Goal: Task Accomplishment & Management: Use online tool/utility

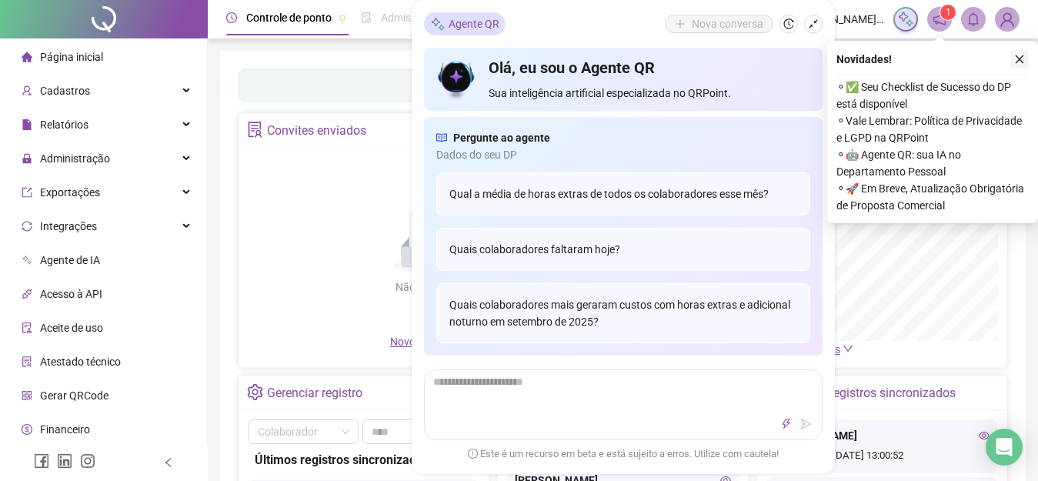
click at [1023, 65] on button "button" at bounding box center [1020, 59] width 18 height 18
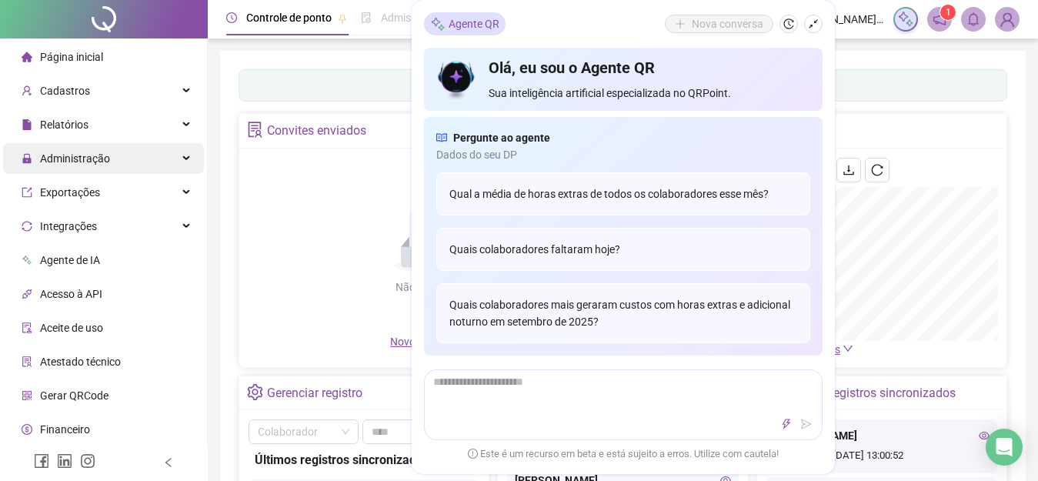
click at [155, 169] on div "Administração" at bounding box center [103, 158] width 201 height 31
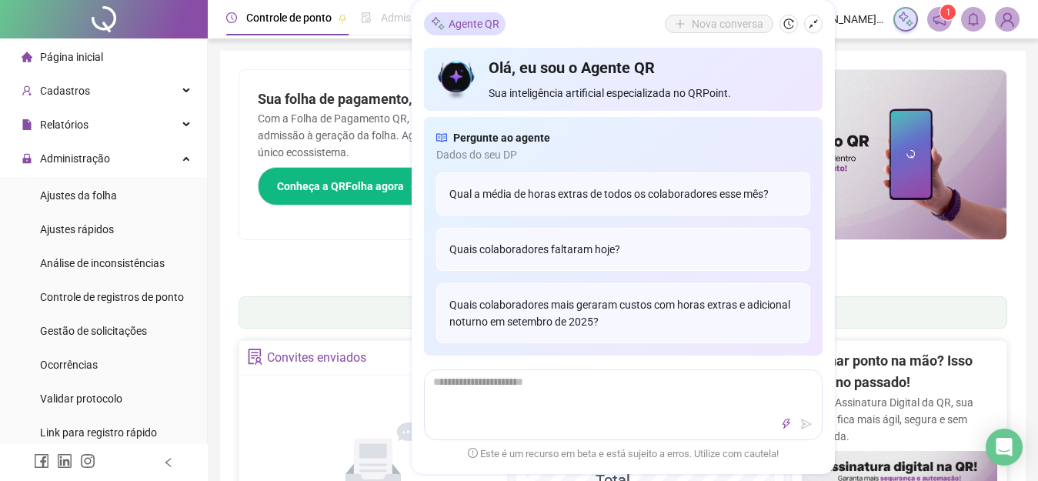
click at [489, 32] on div "Agente QR" at bounding box center [465, 23] width 82 height 23
click at [433, 14] on div "Agente QR" at bounding box center [465, 23] width 82 height 23
click at [400, 22] on span "Admissão digital" at bounding box center [420, 18] width 79 height 12
click at [817, 26] on icon "shrink" at bounding box center [813, 23] width 11 height 11
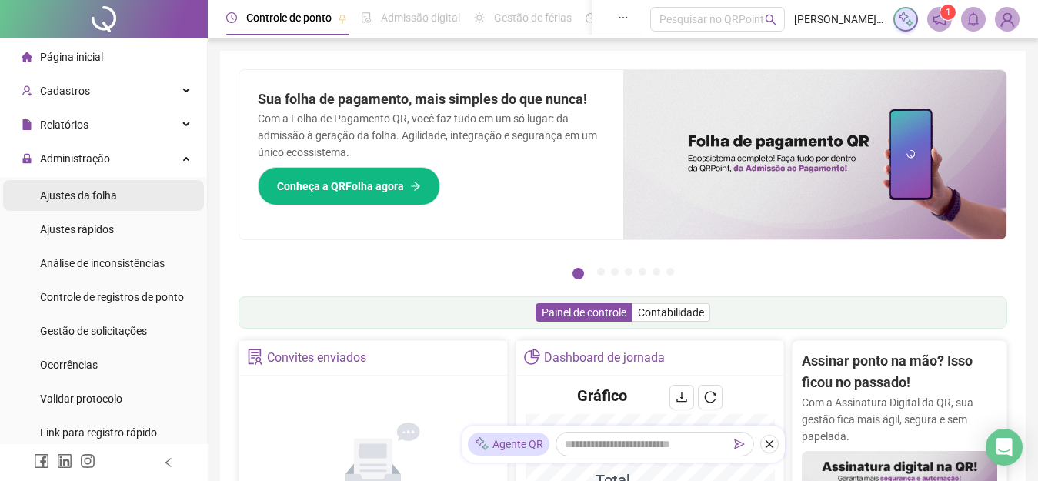
click at [118, 199] on li "Ajustes da folha" at bounding box center [103, 195] width 201 height 31
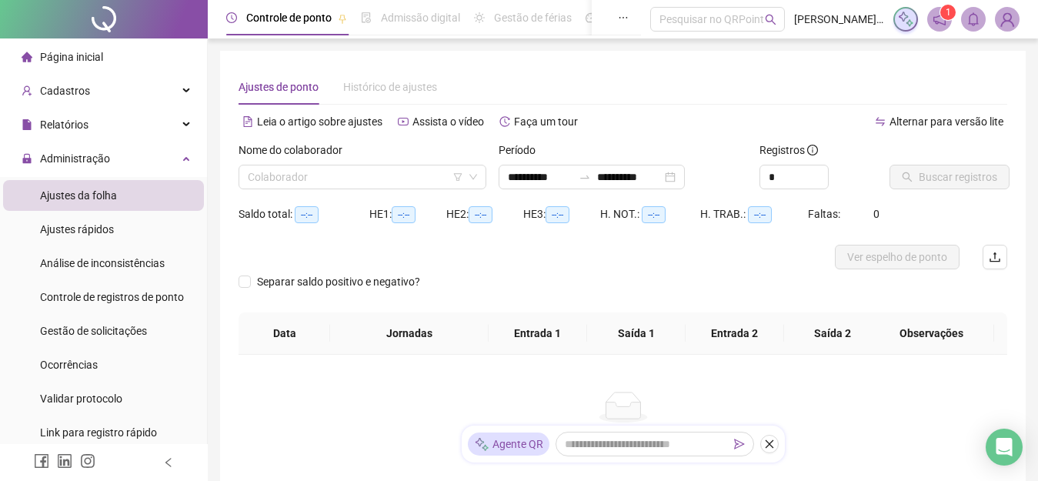
type input "**********"
click at [384, 174] on input "search" at bounding box center [356, 176] width 216 height 23
click at [383, 156] on div "Nome do colaborador" at bounding box center [363, 153] width 248 height 23
click at [379, 170] on input "search" at bounding box center [356, 176] width 216 height 23
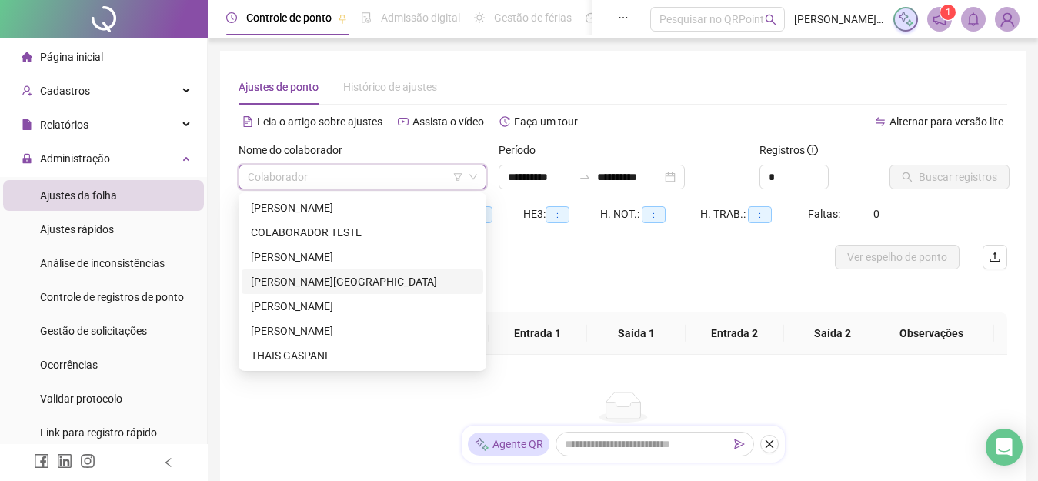
click at [332, 274] on div "[PERSON_NAME][GEOGRAPHIC_DATA]" at bounding box center [362, 281] width 223 height 17
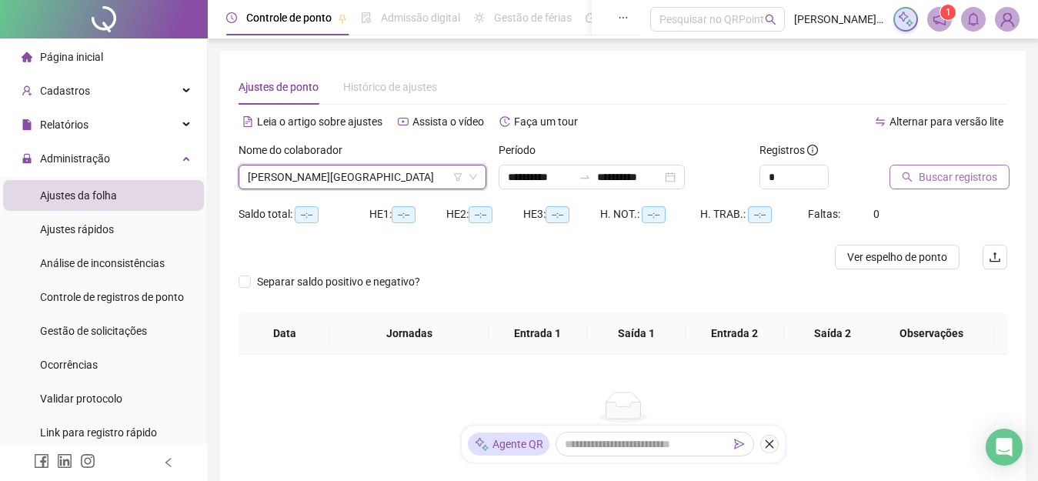
click at [890, 176] on button "Buscar registros" at bounding box center [950, 177] width 120 height 25
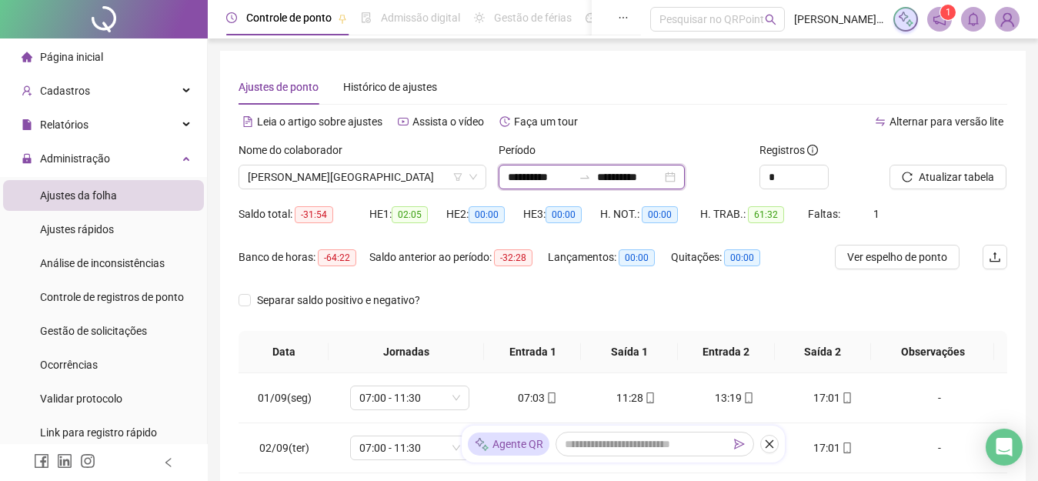
click at [533, 180] on input "**********" at bounding box center [540, 177] width 65 height 17
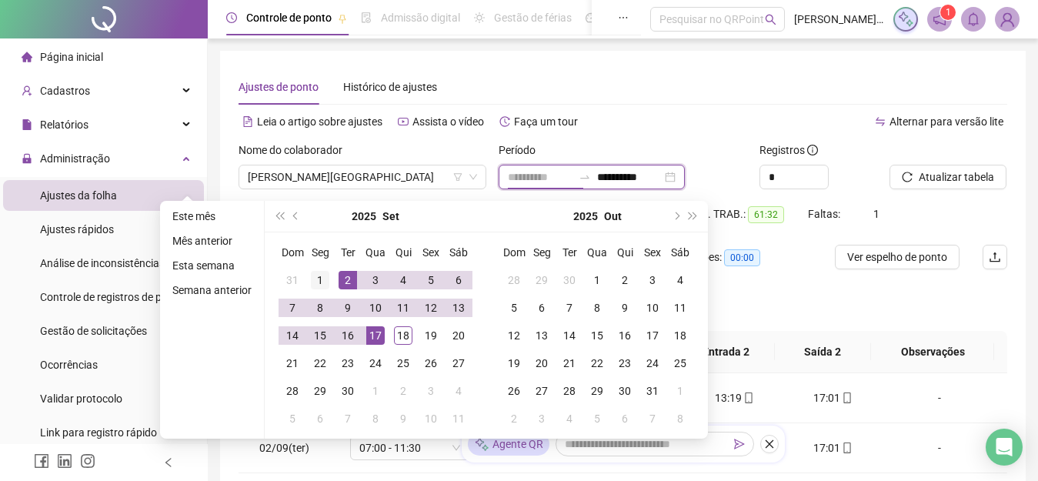
type input "**********"
click at [324, 282] on div "1" at bounding box center [320, 280] width 18 height 18
type input "**********"
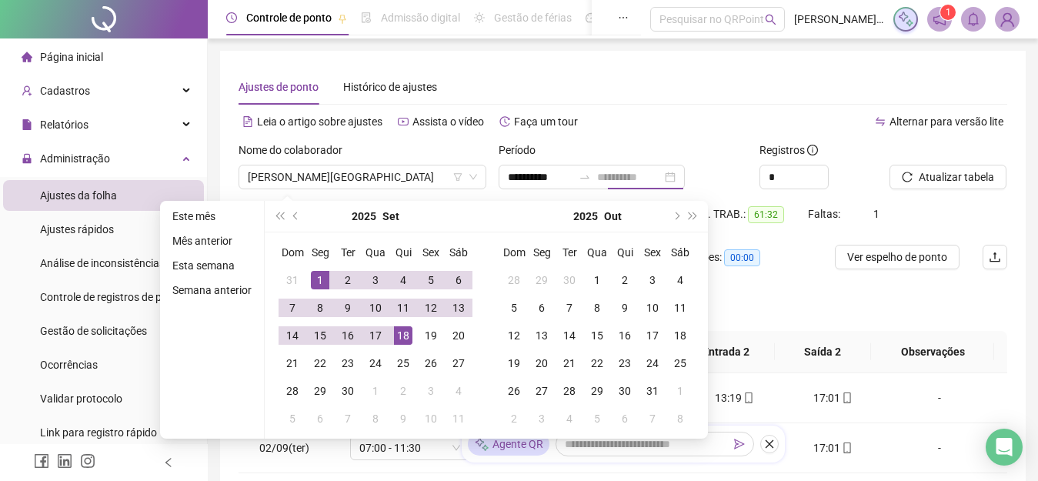
click at [406, 337] on div "18" at bounding box center [403, 335] width 18 height 18
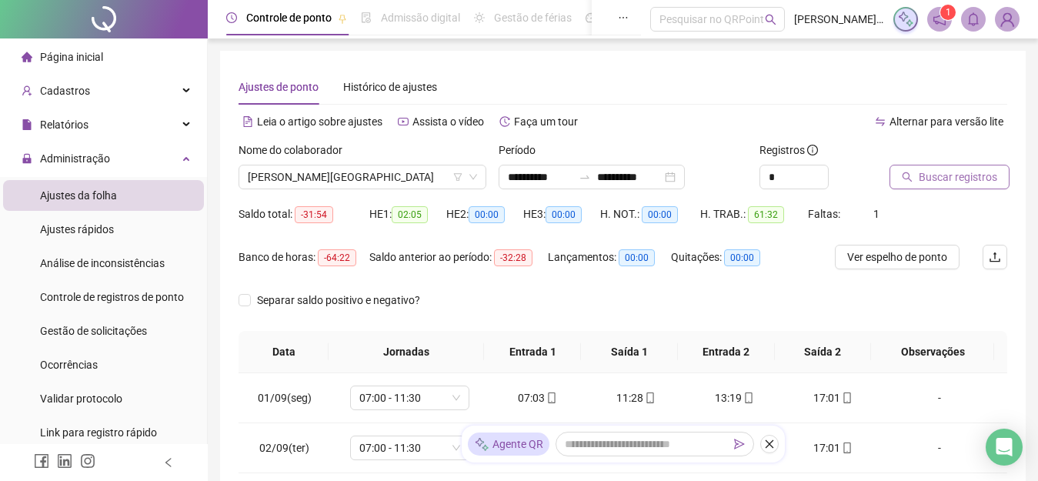
click at [940, 179] on span "Buscar registros" at bounding box center [958, 177] width 79 height 17
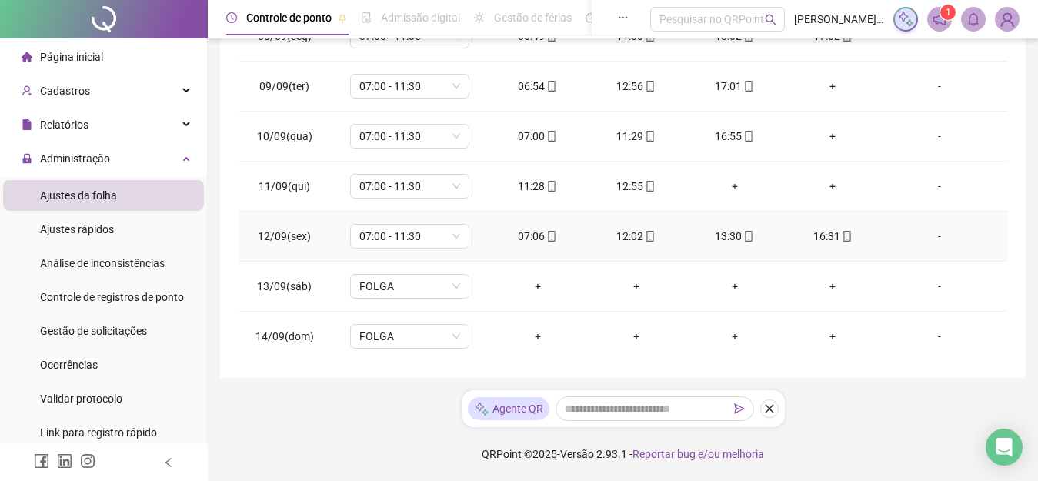
scroll to position [572, 0]
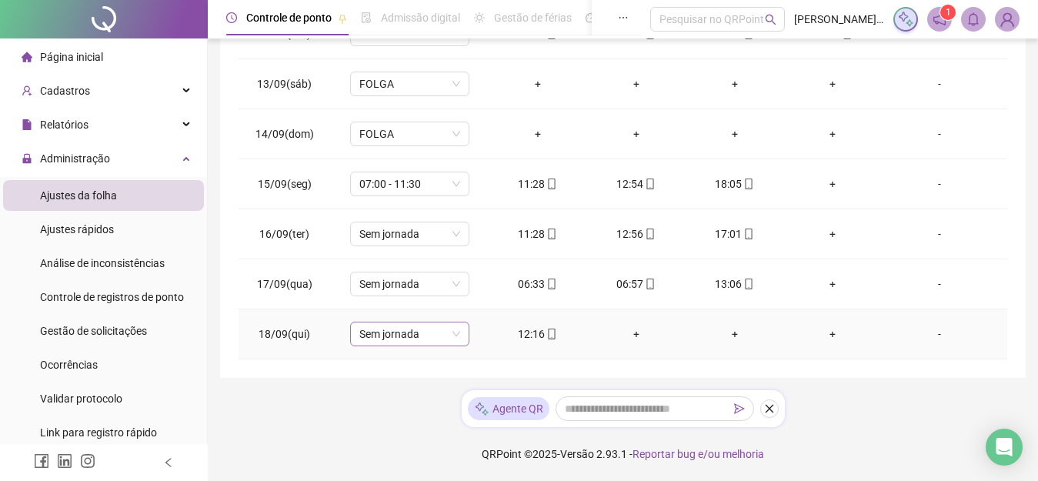
click at [444, 333] on span "Sem jornada" at bounding box center [409, 334] width 101 height 23
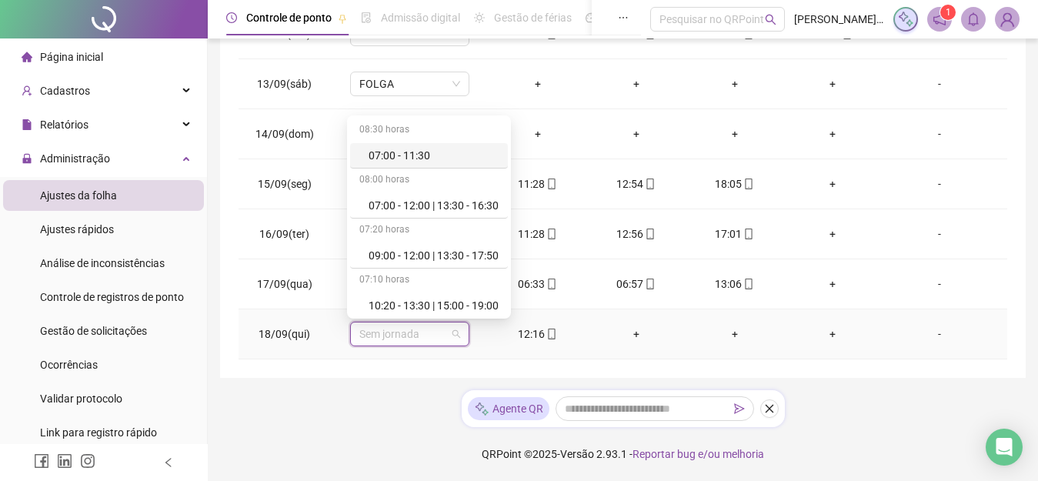
drag, startPoint x: 428, startPoint y: 155, endPoint x: 453, endPoint y: 224, distance: 73.8
click at [428, 155] on div "07:00 - 11:30" at bounding box center [434, 155] width 130 height 17
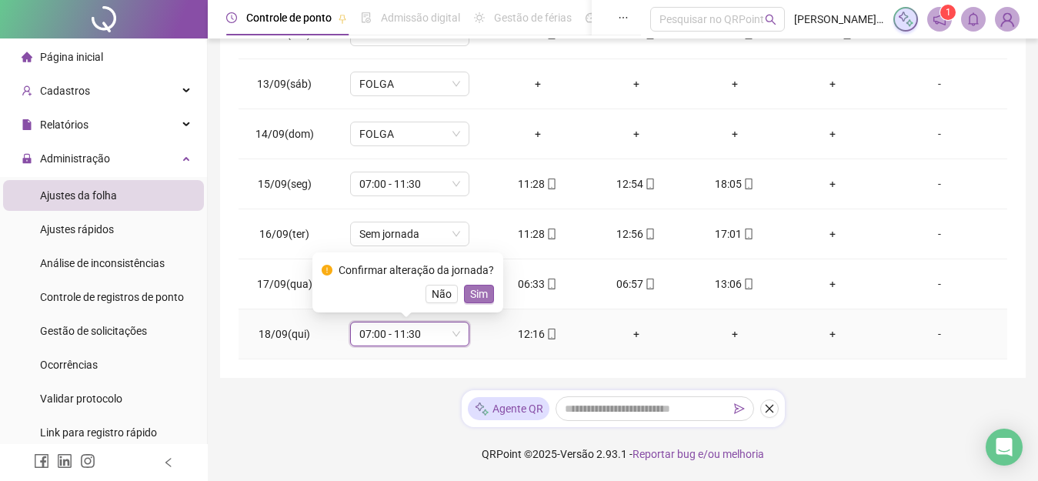
click at [470, 292] on span "Sim" at bounding box center [479, 294] width 18 height 17
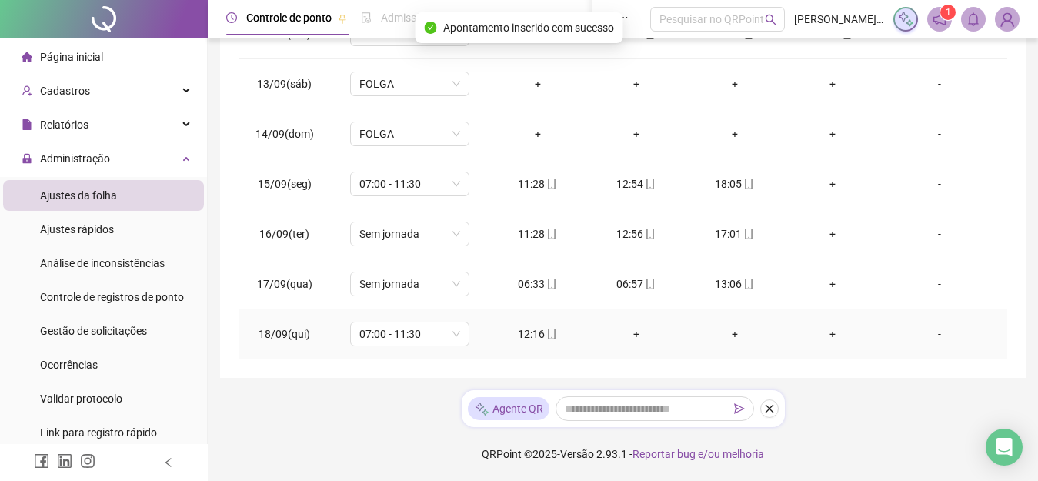
click at [547, 335] on icon "mobile" at bounding box center [552, 334] width 11 height 11
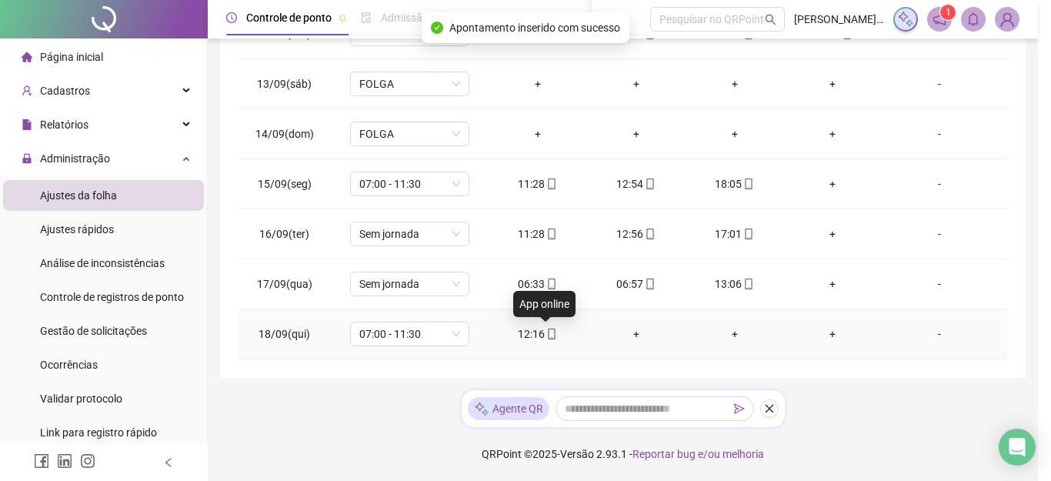
type input "**********"
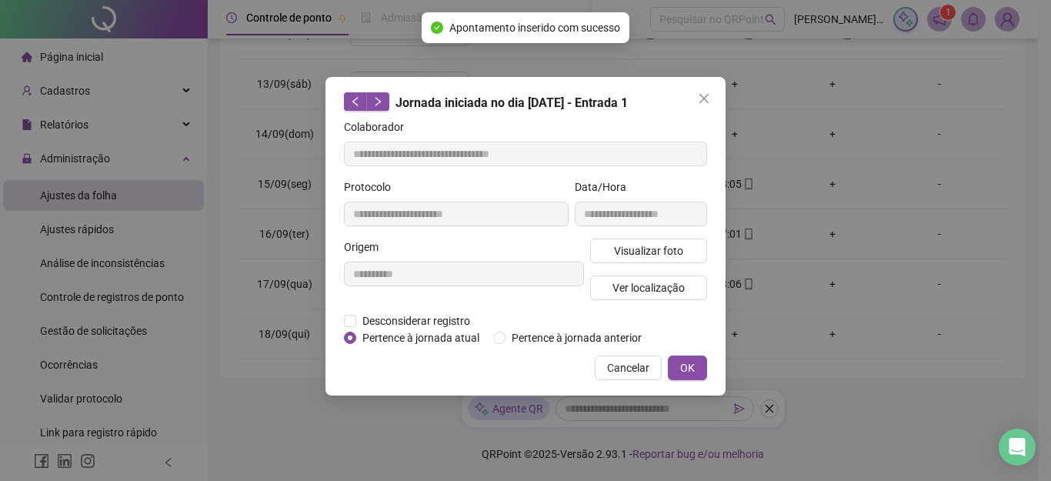
click at [625, 262] on div "Visualizar foto Ver localização" at bounding box center [648, 276] width 123 height 74
click at [626, 260] on button "Visualizar foto" at bounding box center [648, 251] width 117 height 25
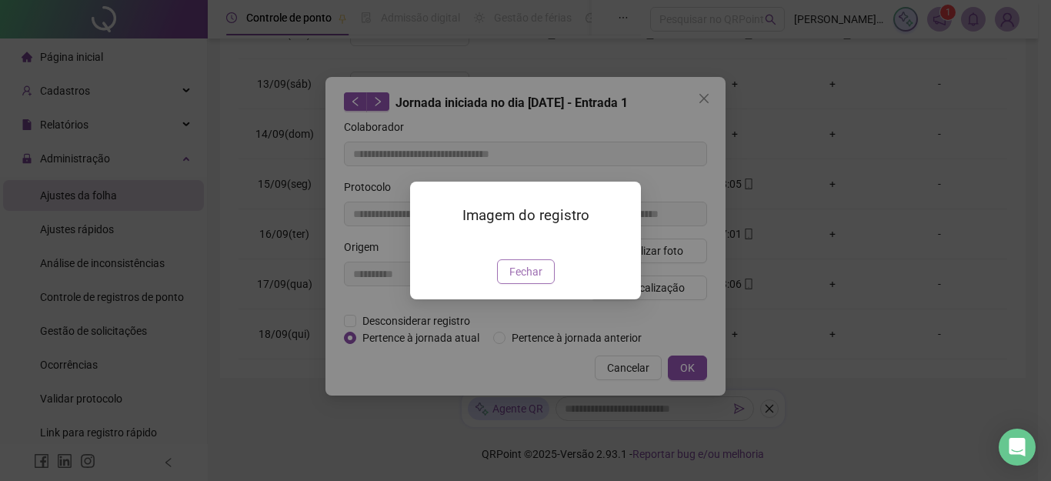
click at [541, 280] on span "Fechar" at bounding box center [526, 271] width 33 height 17
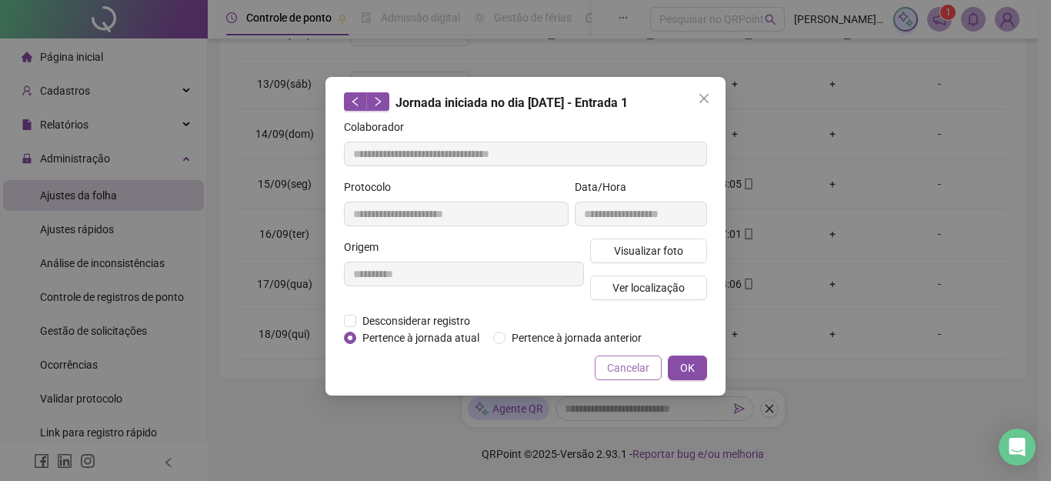
click at [619, 369] on span "Cancelar" at bounding box center [628, 367] width 42 height 17
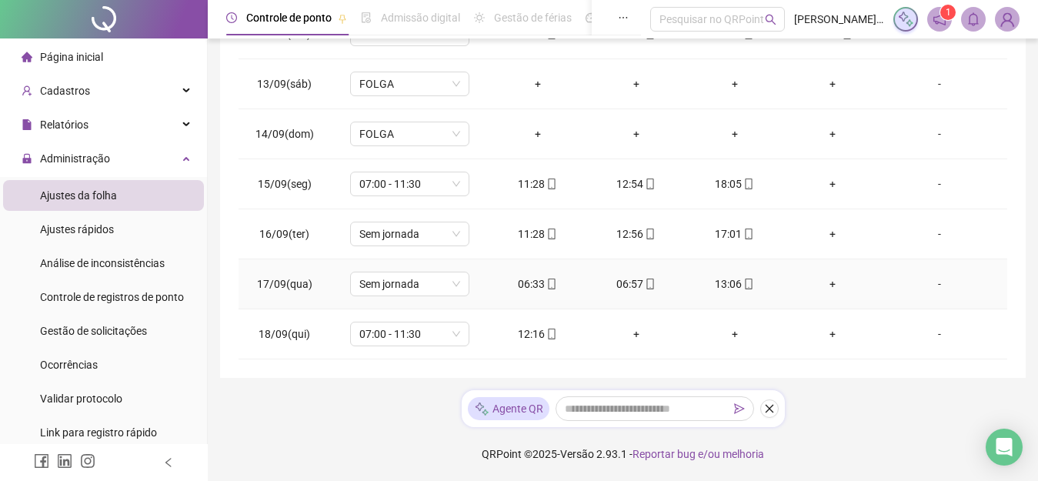
click at [545, 287] on span "mobile" at bounding box center [551, 284] width 12 height 11
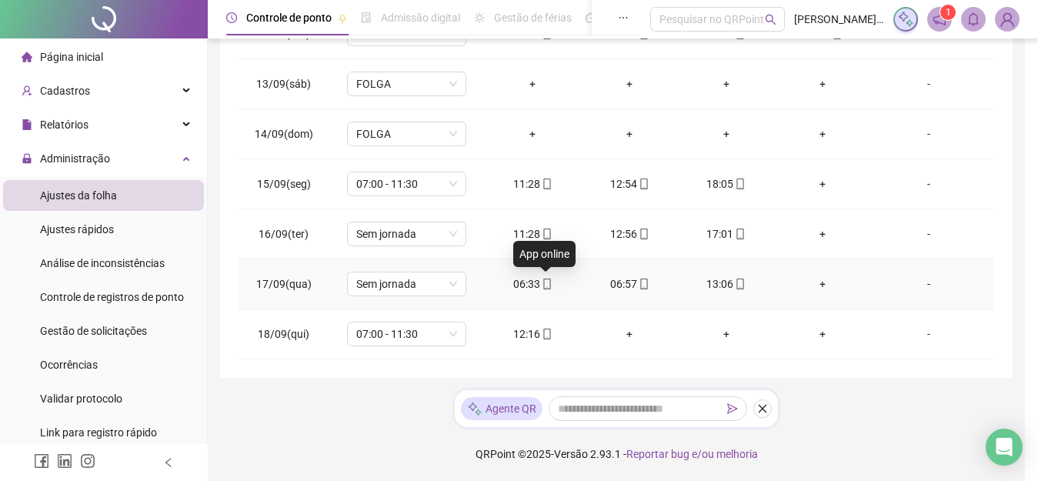
type input "**********"
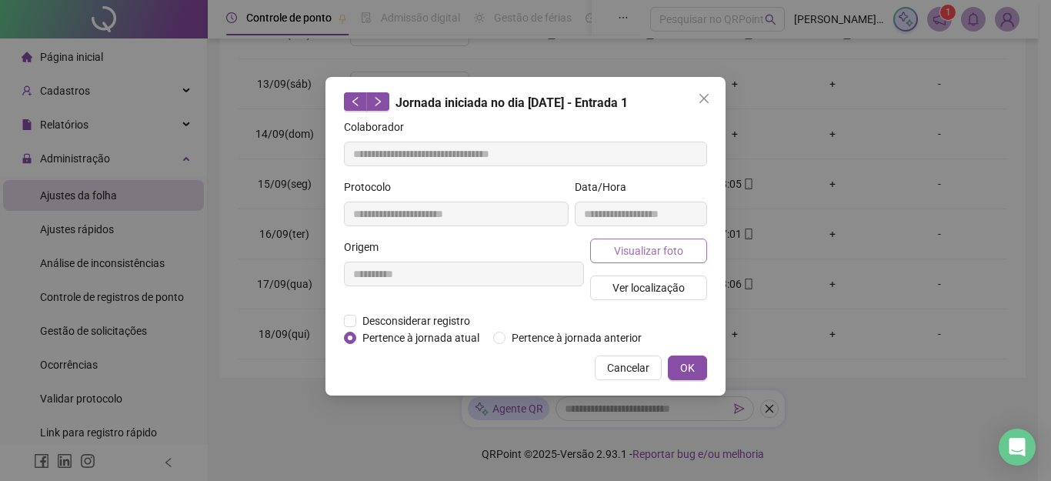
click at [616, 259] on button "Visualizar foto" at bounding box center [648, 251] width 117 height 25
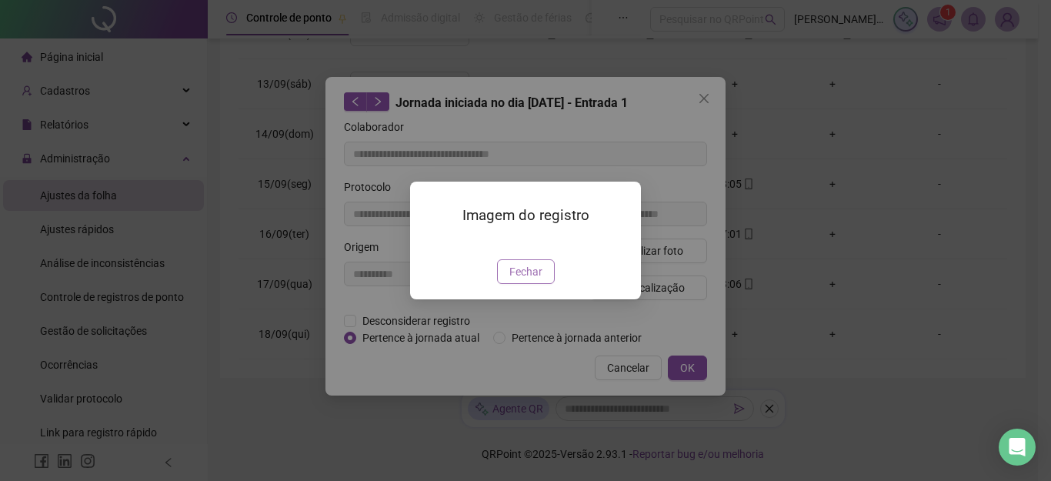
click at [520, 280] on span "Fechar" at bounding box center [526, 271] width 33 height 17
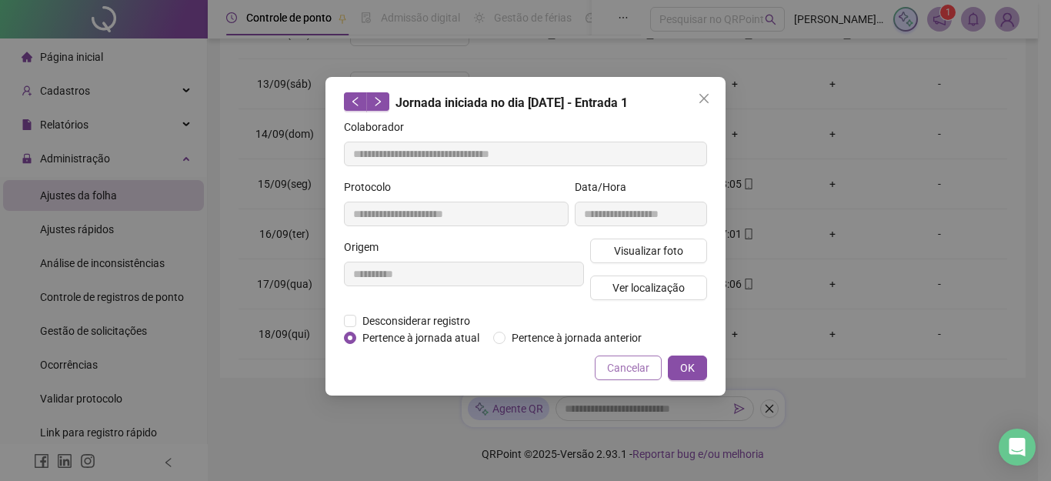
click at [617, 365] on span "Cancelar" at bounding box center [628, 367] width 42 height 17
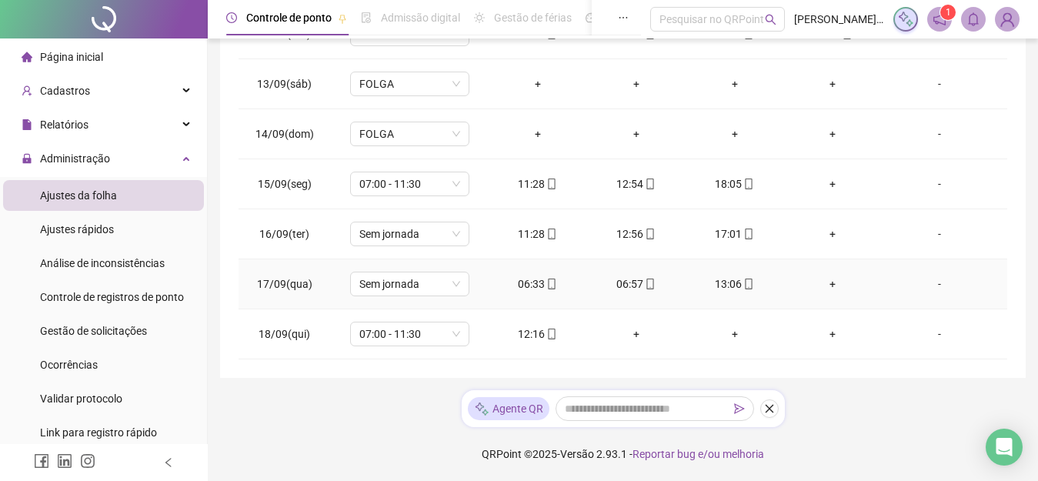
click at [644, 282] on span "mobile" at bounding box center [650, 284] width 12 height 11
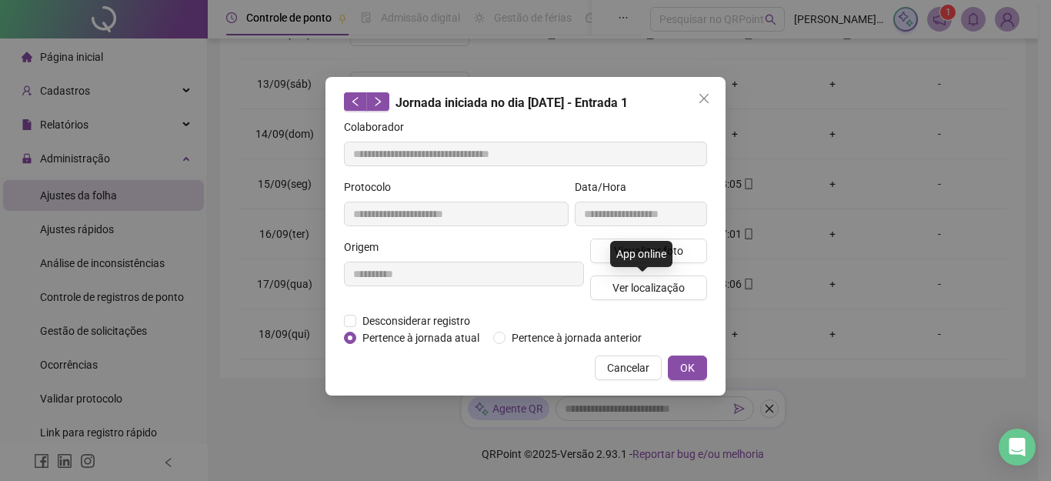
type input "**********"
click at [637, 256] on span "Visualizar foto" at bounding box center [648, 250] width 69 height 17
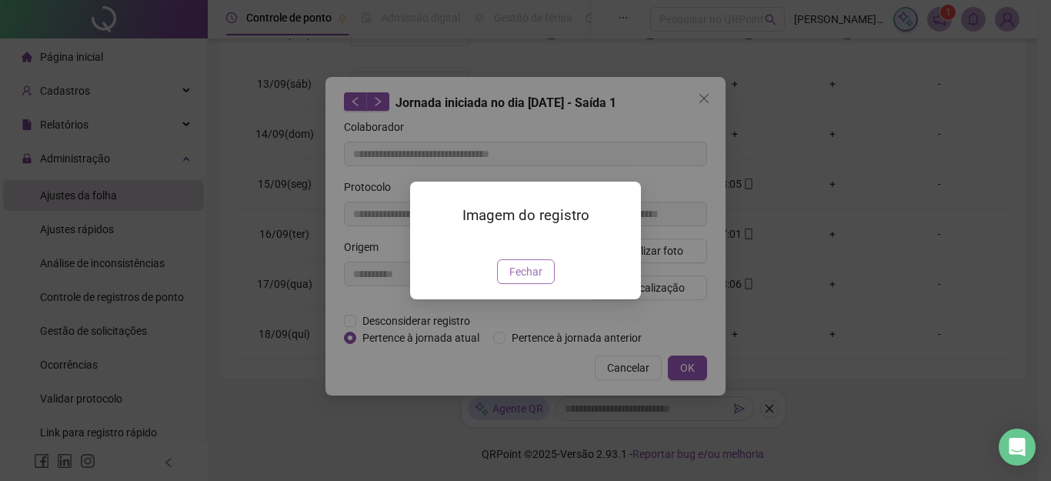
click at [532, 280] on span "Fechar" at bounding box center [526, 271] width 33 height 17
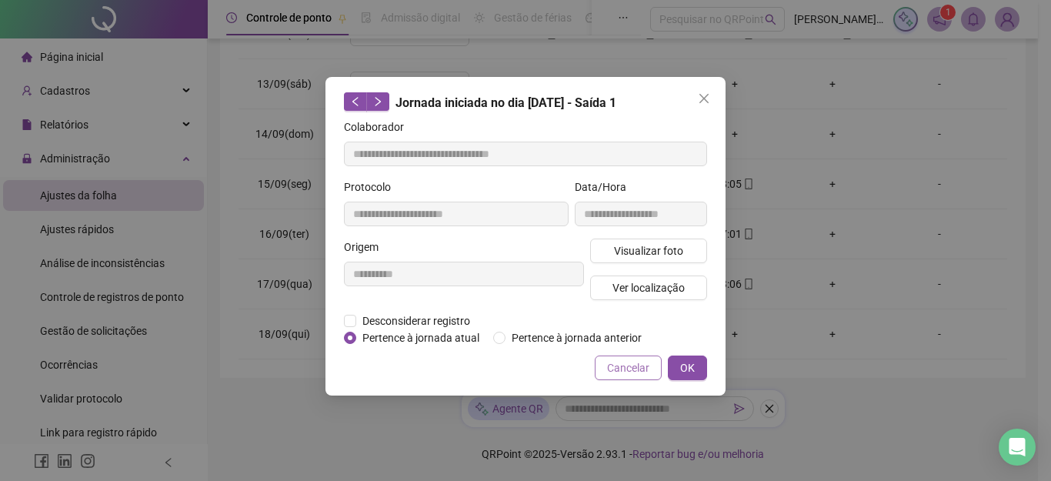
click at [616, 368] on span "Cancelar" at bounding box center [628, 367] width 42 height 17
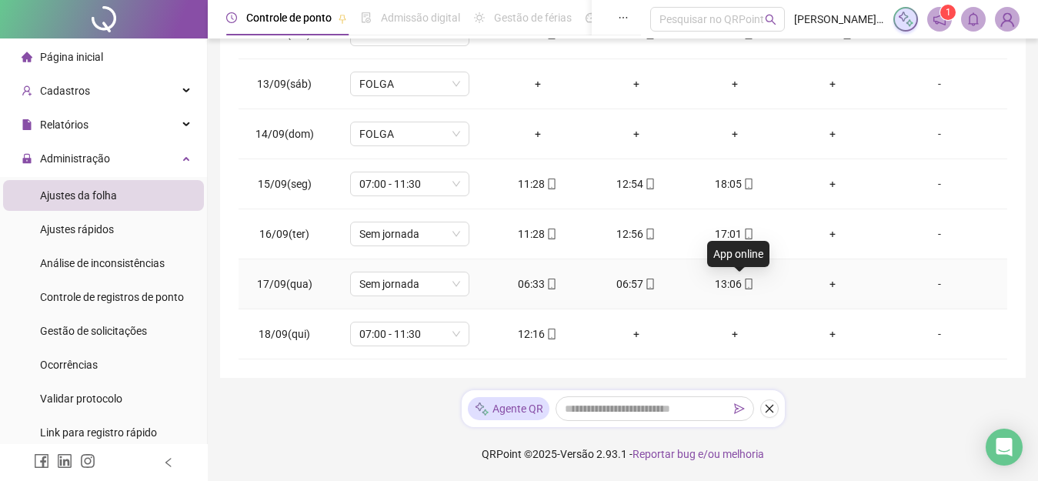
click at [744, 281] on icon "mobile" at bounding box center [749, 284] width 11 height 11
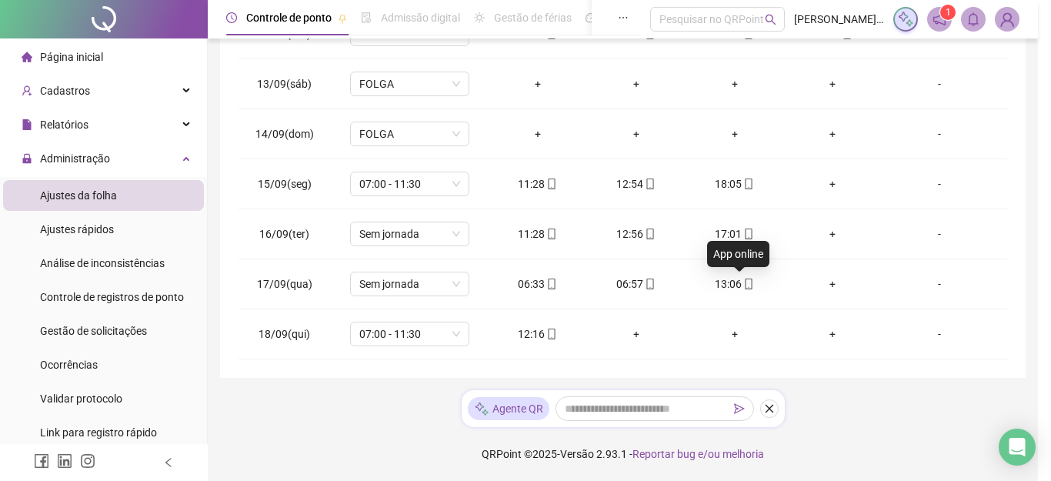
type input "**********"
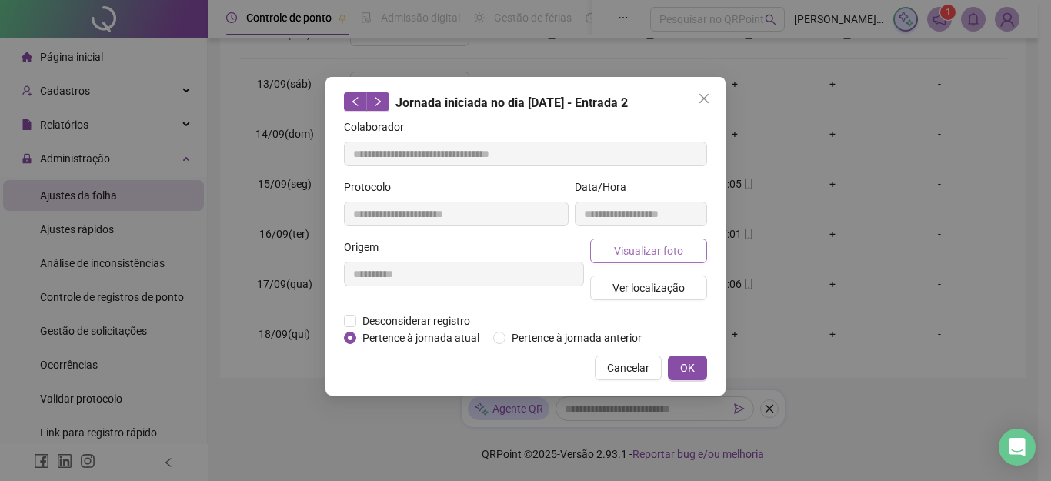
click at [646, 255] on span "Visualizar foto" at bounding box center [648, 250] width 69 height 17
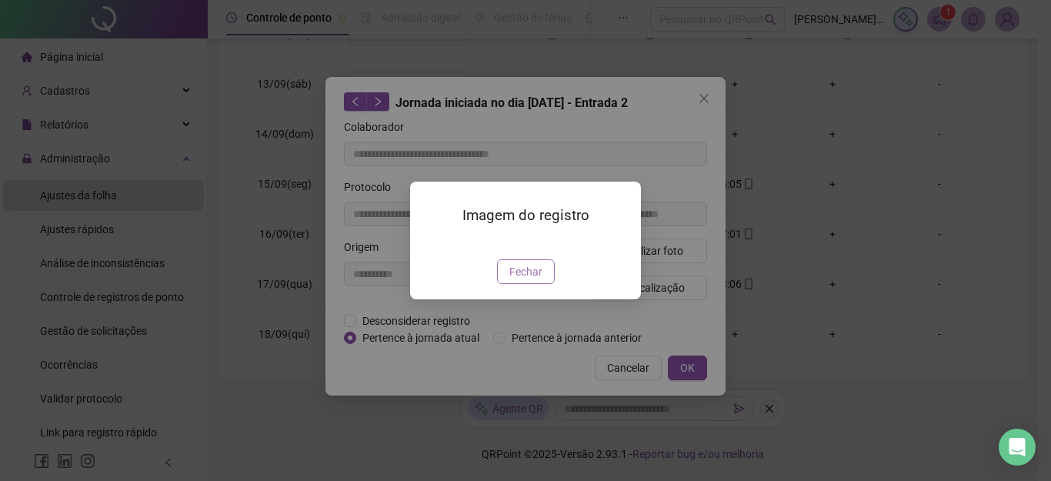
click at [539, 280] on span "Fechar" at bounding box center [526, 271] width 33 height 17
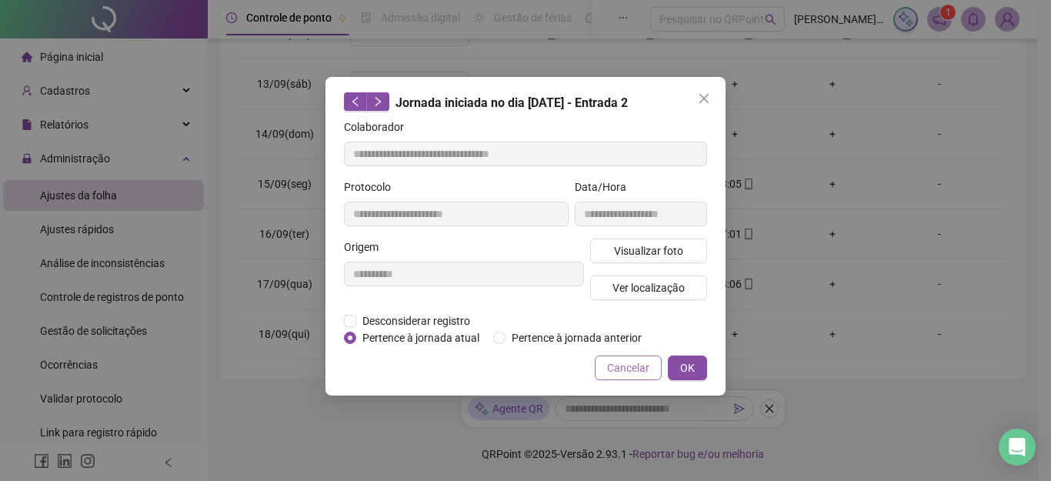
click at [630, 368] on span "Cancelar" at bounding box center [628, 367] width 42 height 17
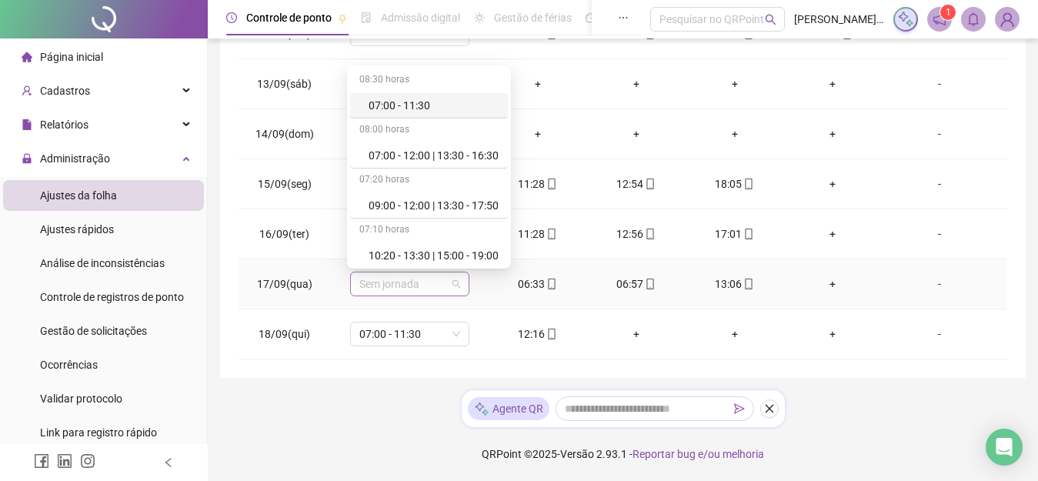
click at [435, 290] on span "Sem jornada" at bounding box center [409, 283] width 101 height 23
click at [433, 111] on div "07:00 - 11:30" at bounding box center [434, 105] width 130 height 17
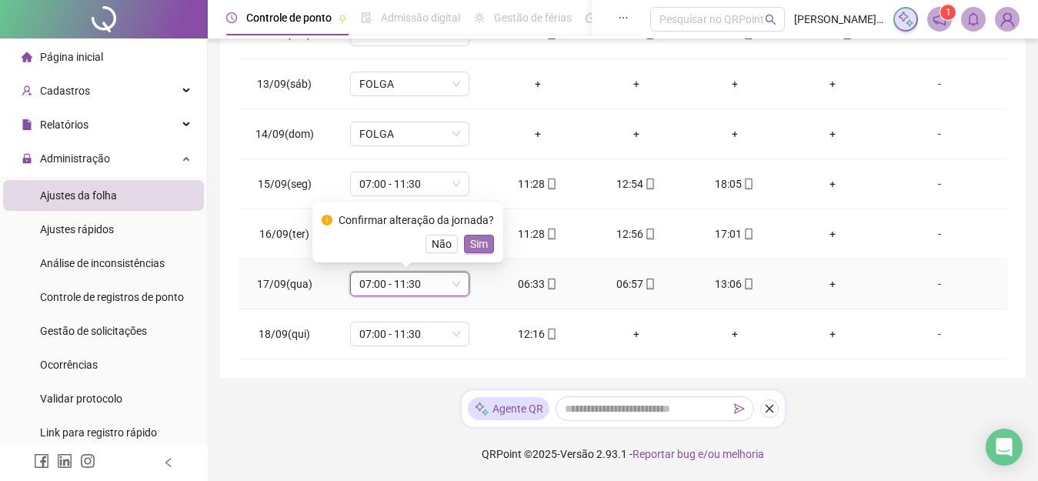
click at [478, 241] on span "Sim" at bounding box center [479, 244] width 18 height 17
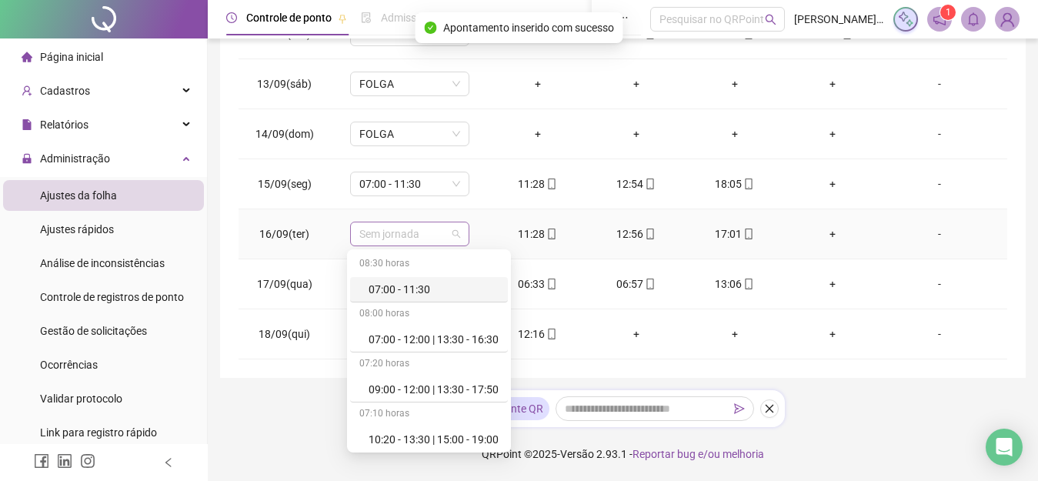
click at [440, 238] on span "Sem jornada" at bounding box center [409, 233] width 101 height 23
click at [418, 292] on div "07:00 - 11:30" at bounding box center [434, 289] width 130 height 17
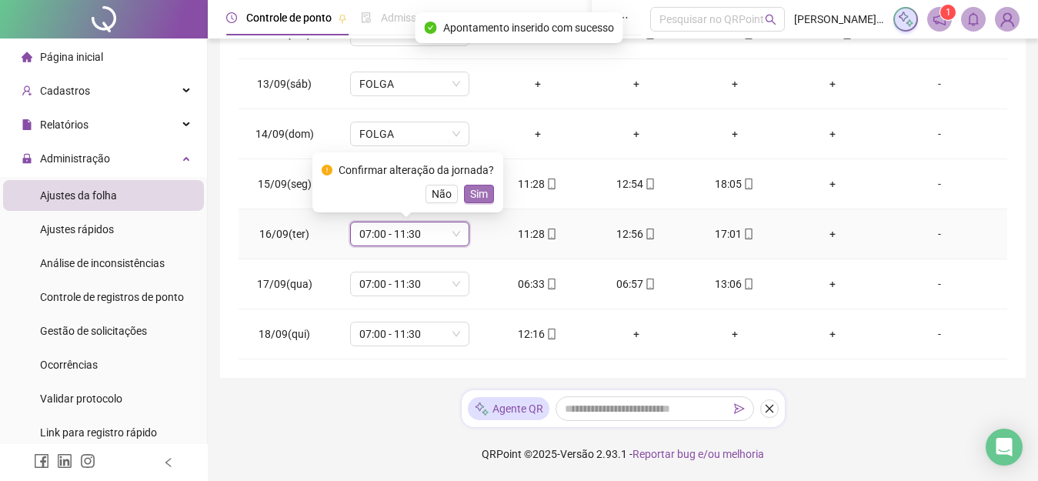
click at [475, 199] on span "Sim" at bounding box center [479, 194] width 18 height 17
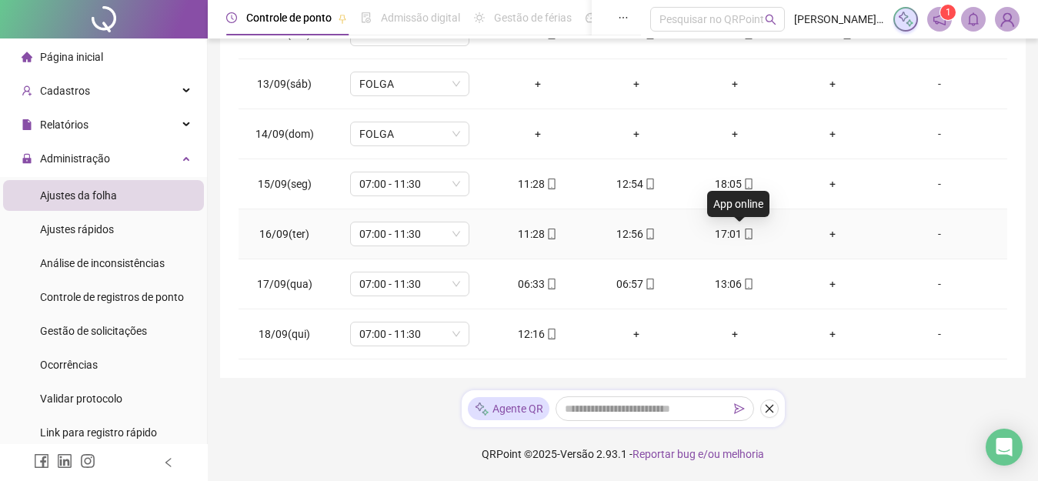
click at [744, 235] on icon "mobile" at bounding box center [749, 234] width 11 height 11
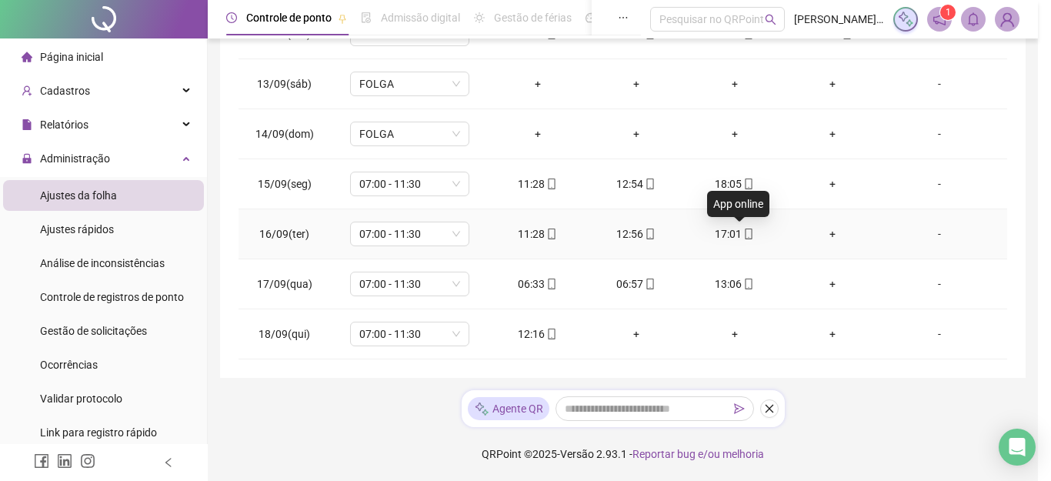
type input "**********"
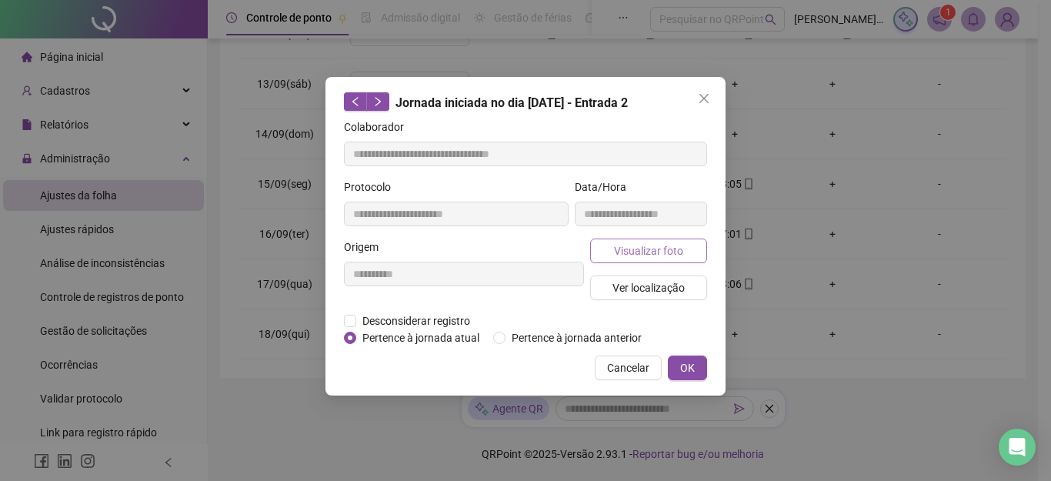
click at [690, 251] on button "Visualizar foto" at bounding box center [648, 251] width 117 height 25
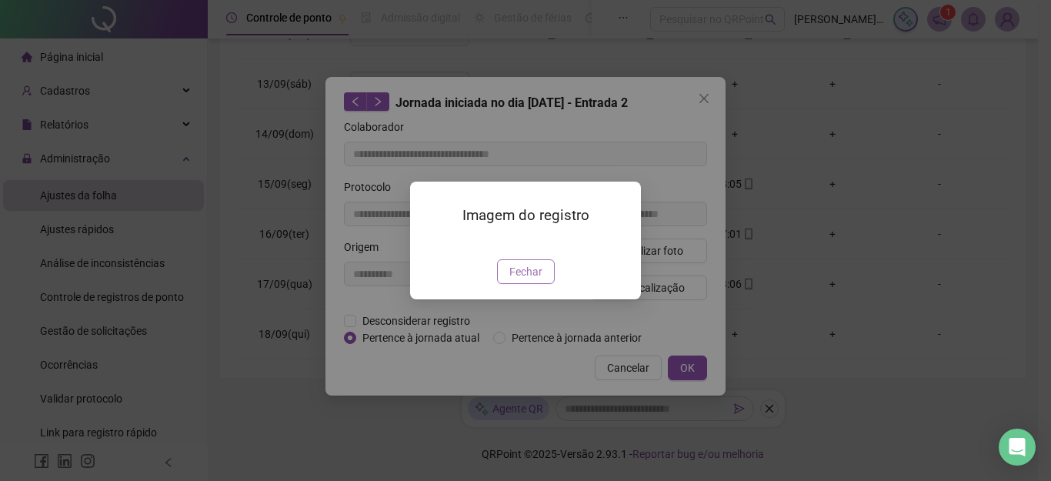
click at [528, 280] on span "Fechar" at bounding box center [526, 271] width 33 height 17
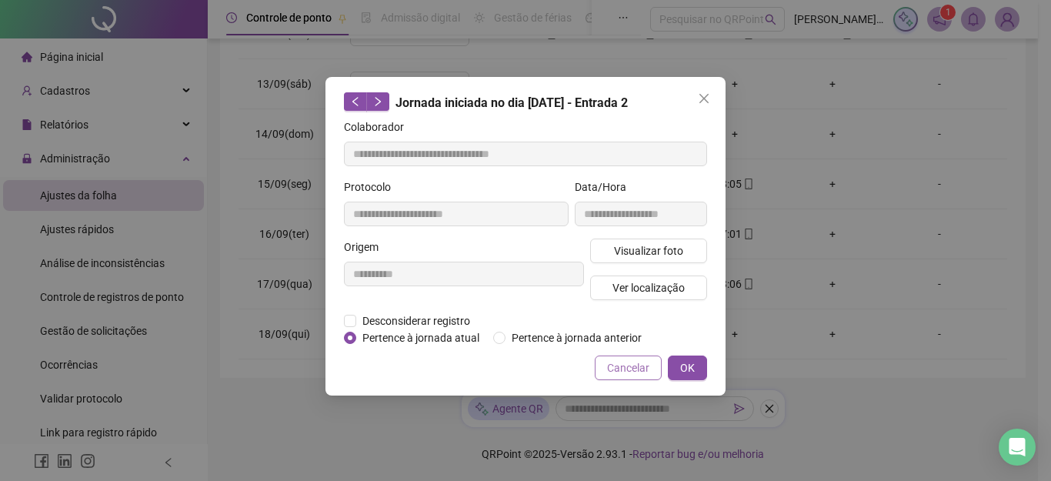
click at [618, 362] on span "Cancelar" at bounding box center [628, 367] width 42 height 17
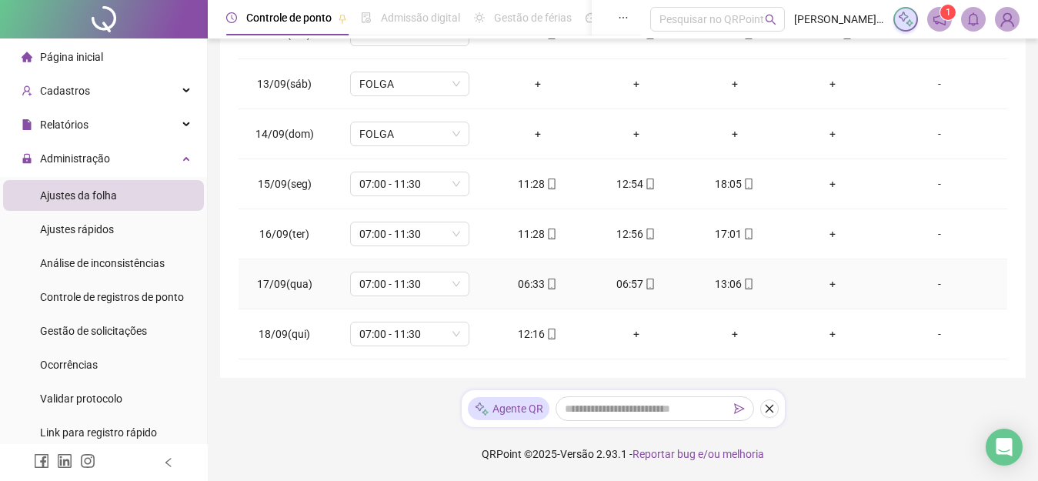
click at [746, 281] on icon "mobile" at bounding box center [749, 284] width 7 height 11
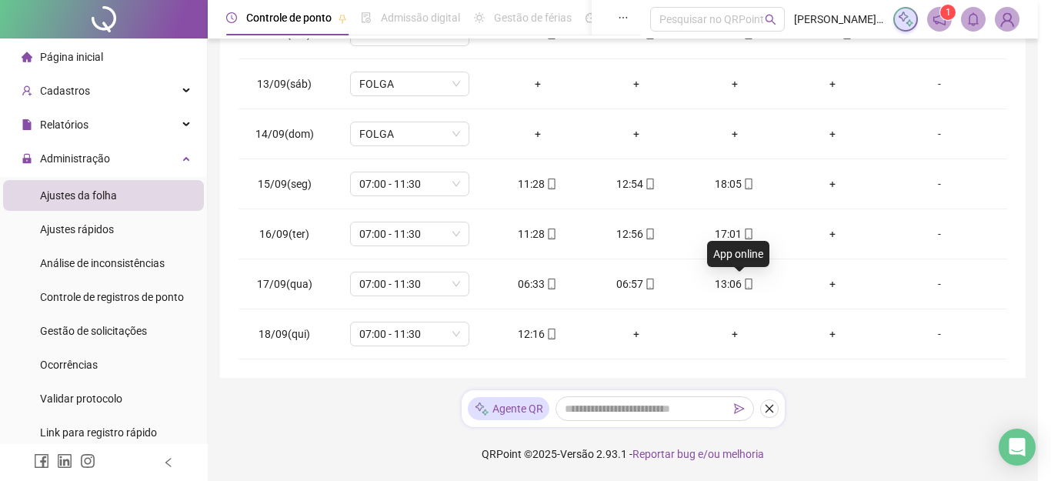
type input "**********"
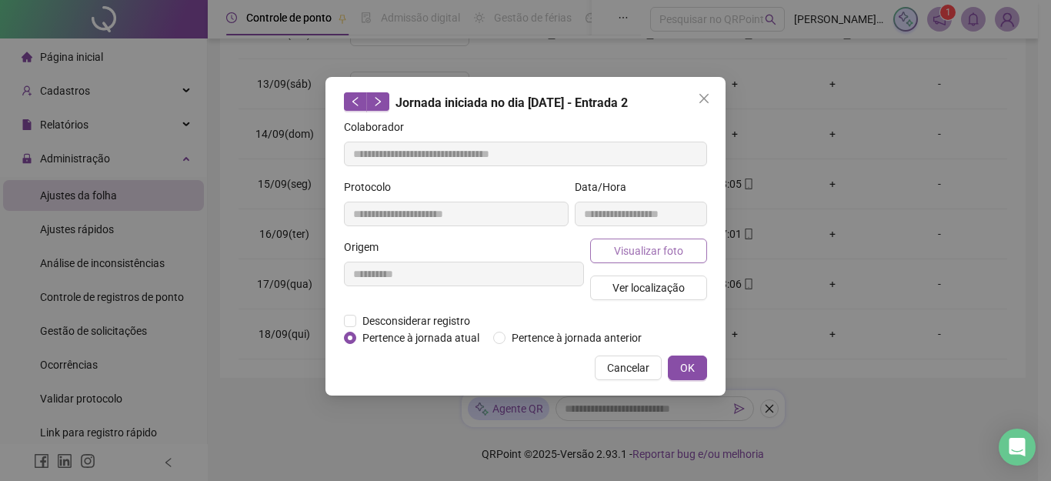
click at [629, 250] on span "Visualizar foto" at bounding box center [648, 250] width 69 height 17
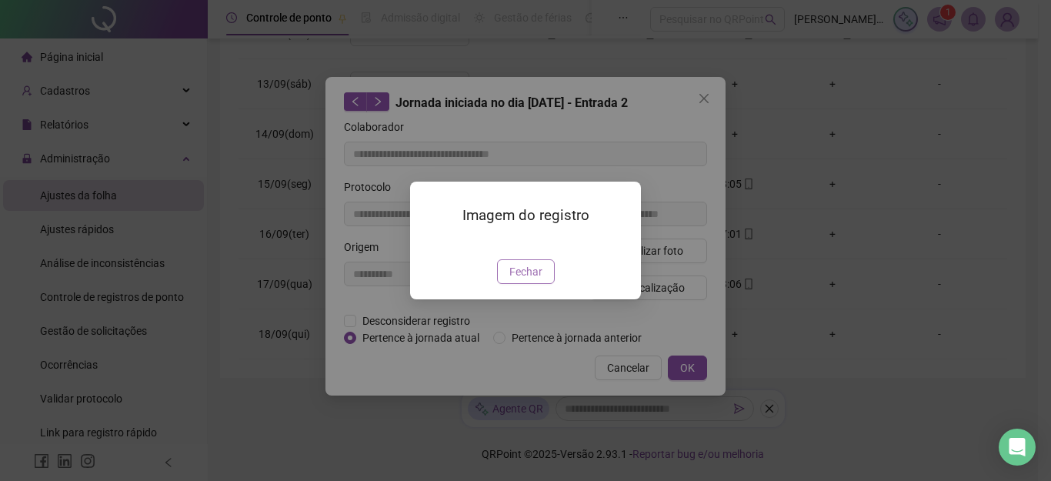
click at [526, 284] on button "Fechar" at bounding box center [526, 271] width 58 height 25
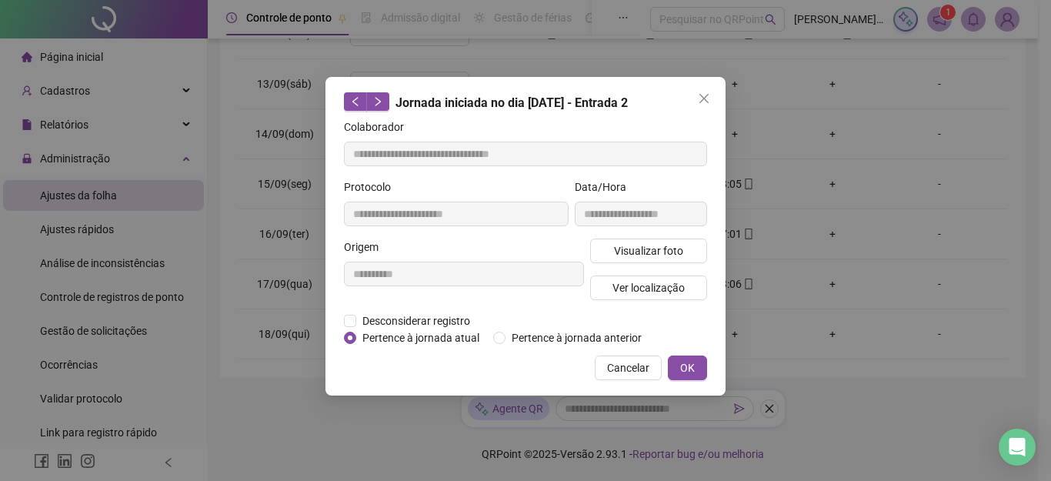
click at [610, 366] on span "Cancelar" at bounding box center [628, 367] width 42 height 17
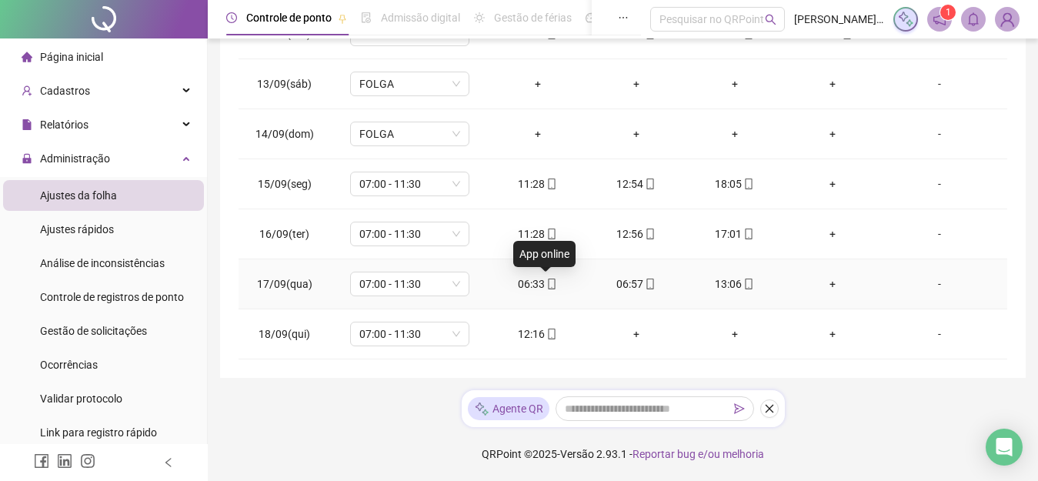
click at [547, 284] on icon "mobile" at bounding box center [552, 284] width 11 height 11
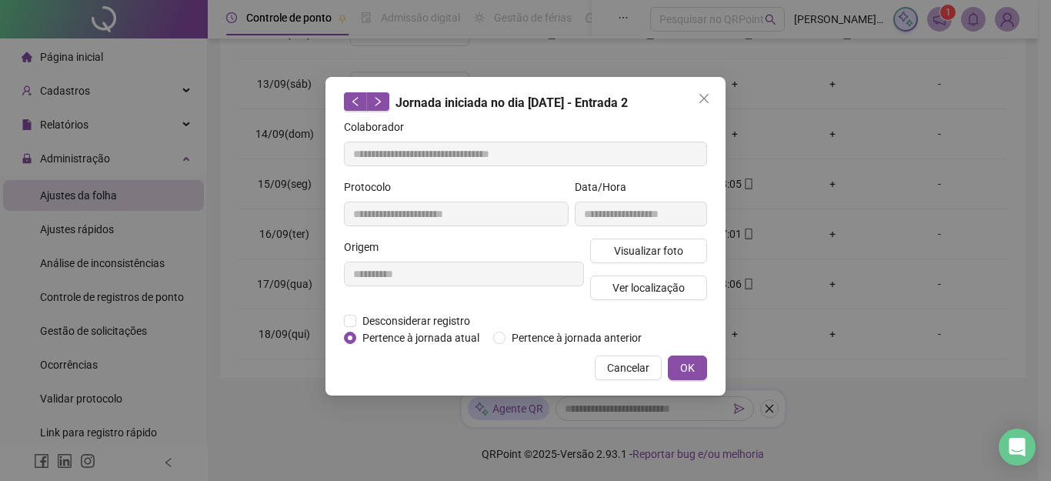
type input "**********"
click at [623, 256] on span "Visualizar foto" at bounding box center [648, 250] width 69 height 17
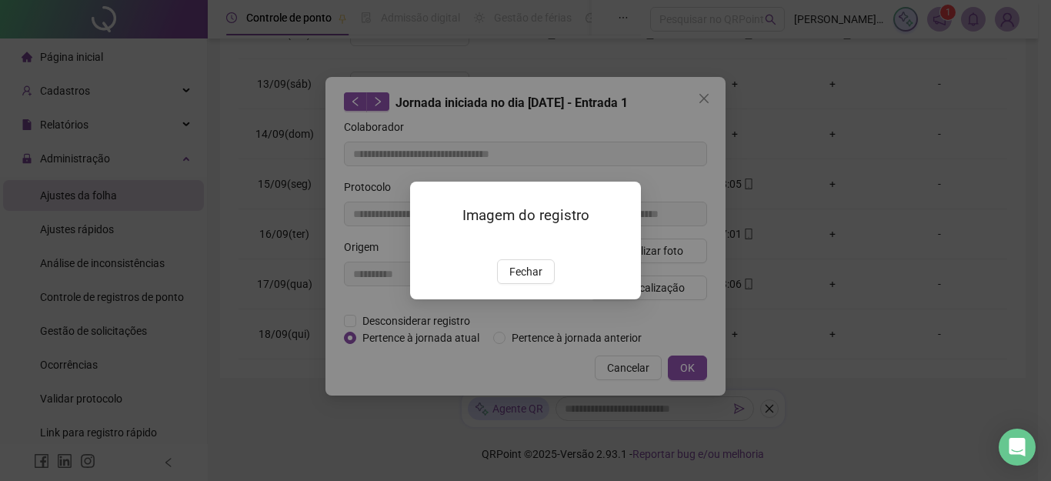
click at [429, 243] on img at bounding box center [429, 243] width 0 height 0
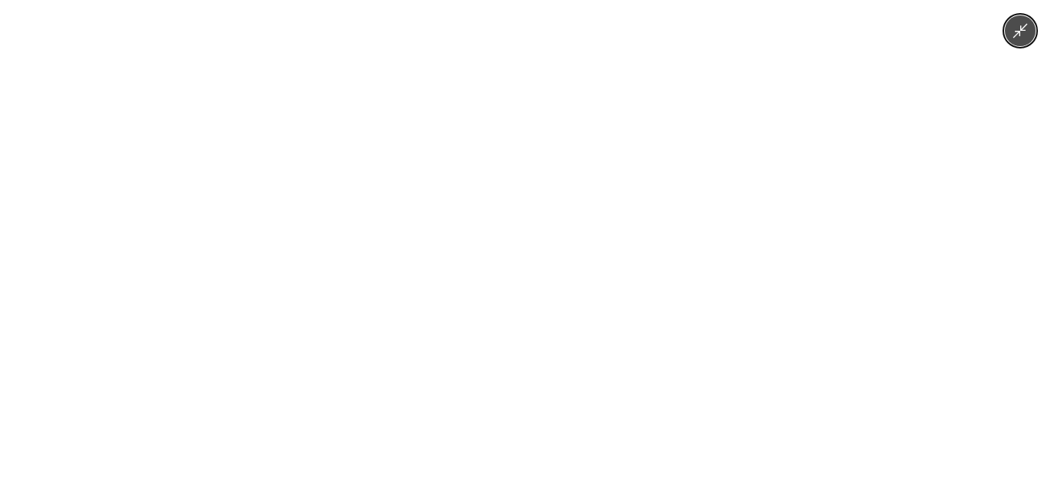
click at [517, 239] on img at bounding box center [526, 240] width 361 height 481
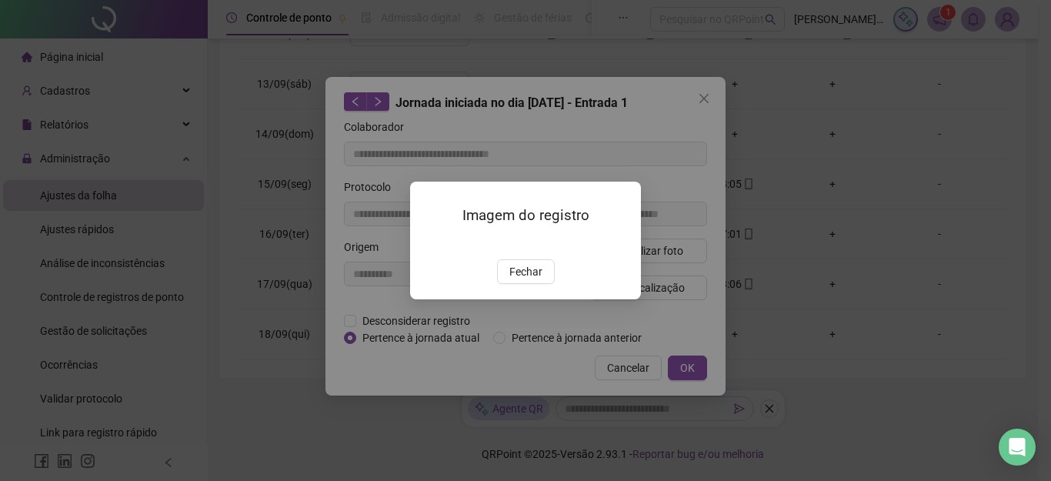
click at [698, 268] on div "Imagem do registro Fechar" at bounding box center [525, 240] width 1051 height 481
click at [649, 371] on div "Imagem do registro Fechar" at bounding box center [525, 240] width 1051 height 481
click at [536, 280] on span "Fechar" at bounding box center [526, 271] width 33 height 17
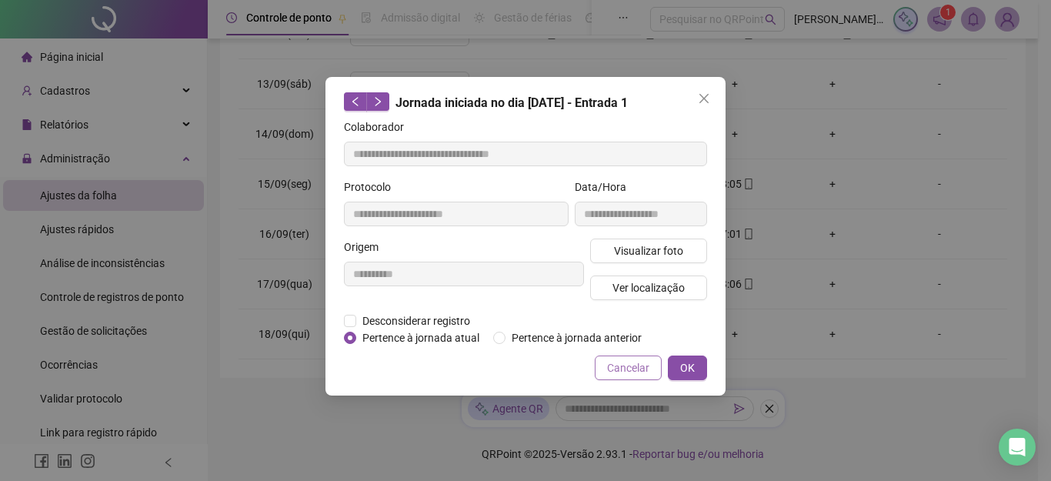
click at [610, 359] on span "Cancelar" at bounding box center [628, 367] width 42 height 17
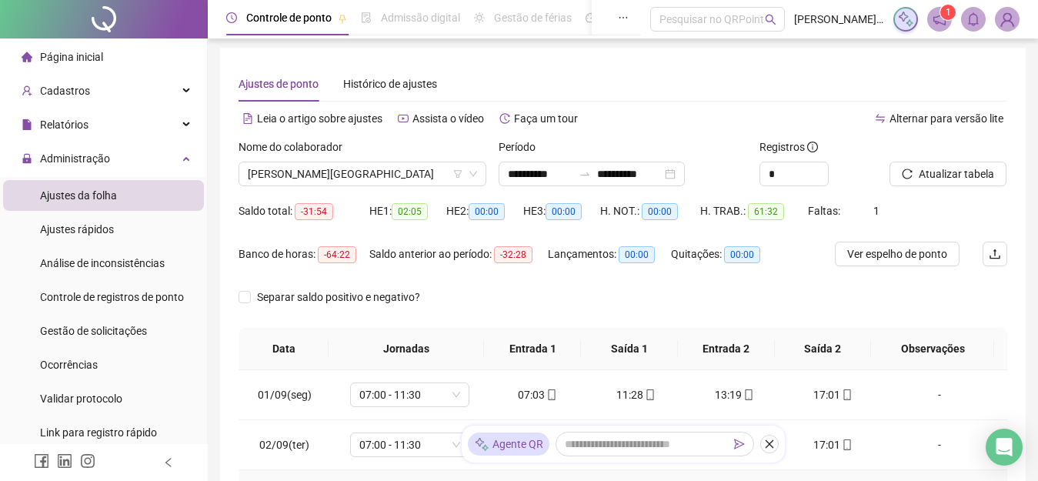
scroll to position [0, 0]
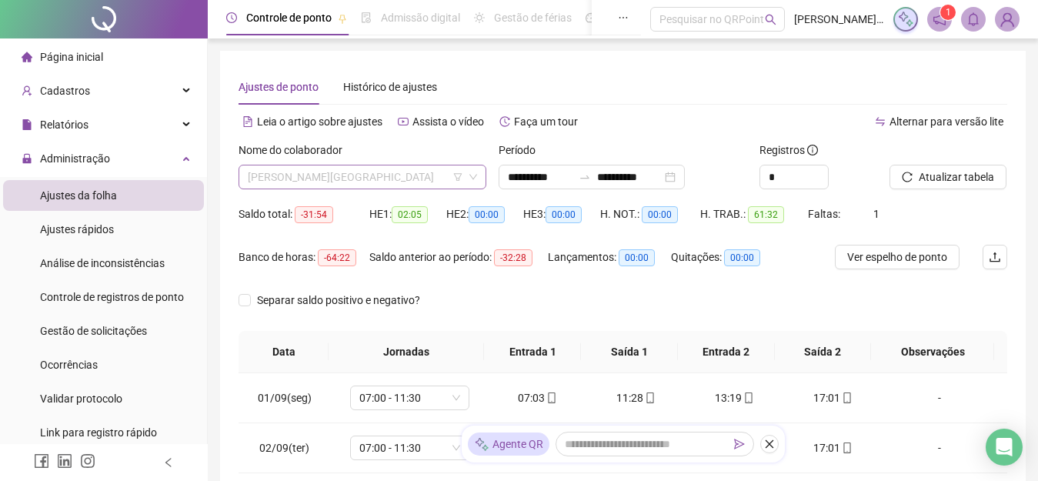
click at [391, 175] on span "[PERSON_NAME][GEOGRAPHIC_DATA]" at bounding box center [362, 176] width 229 height 23
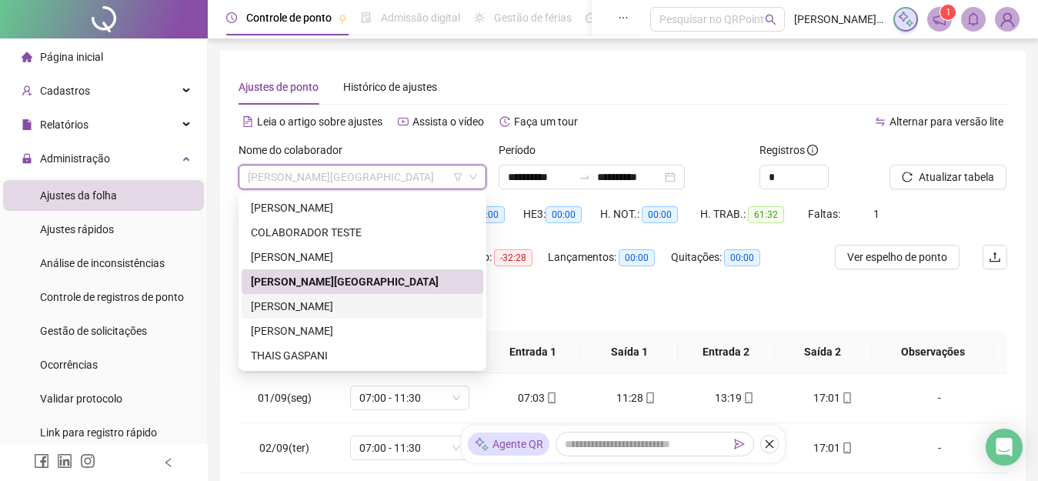
click at [345, 299] on div "[PERSON_NAME]" at bounding box center [362, 306] width 223 height 17
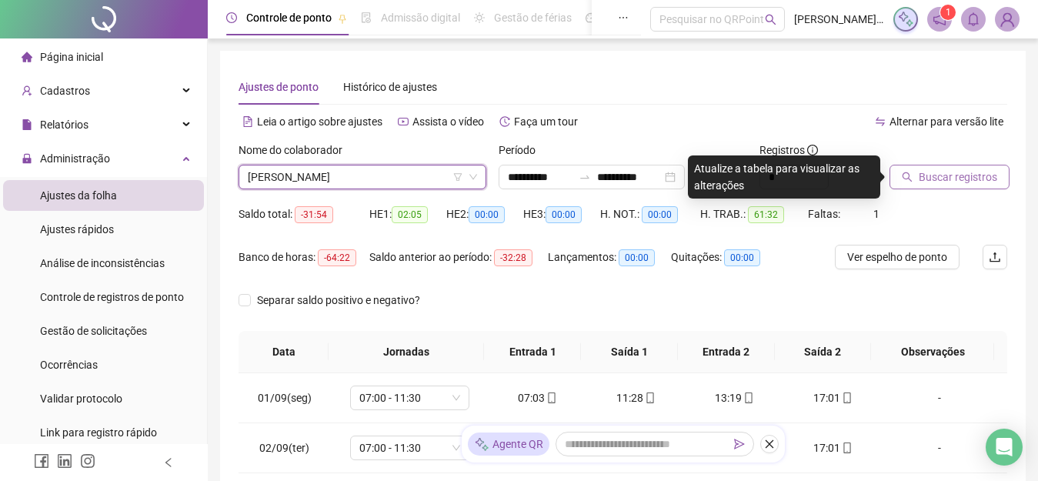
click at [923, 174] on span "Buscar registros" at bounding box center [958, 177] width 79 height 17
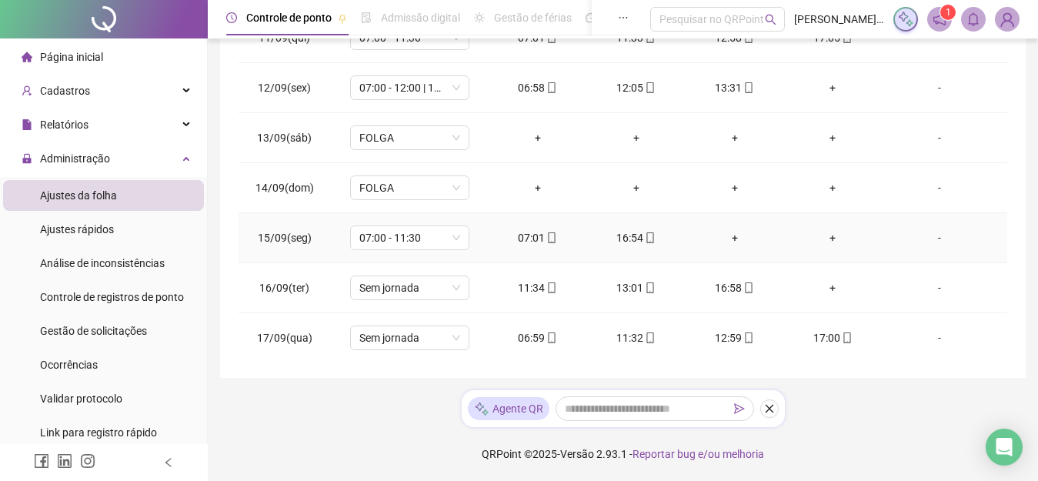
scroll to position [572, 0]
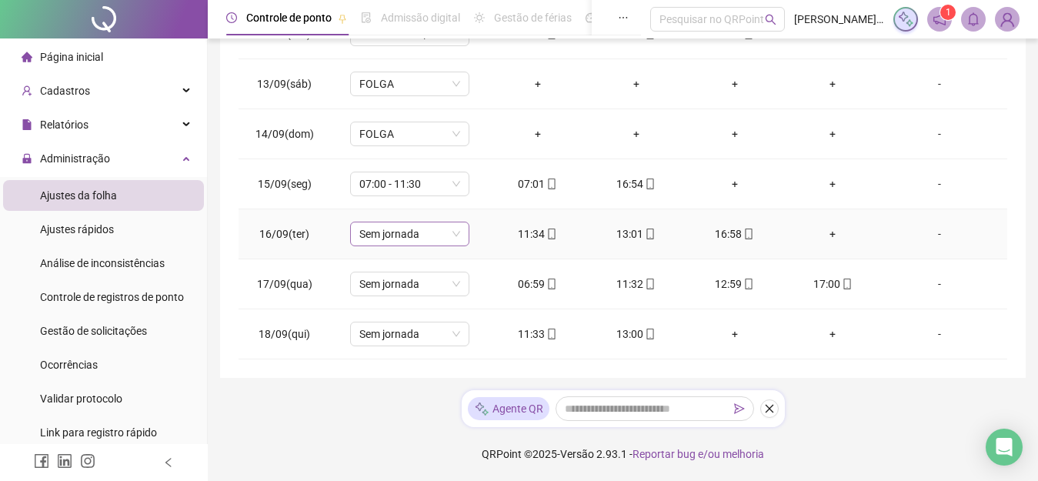
click at [443, 239] on span "Sem jornada" at bounding box center [409, 233] width 101 height 23
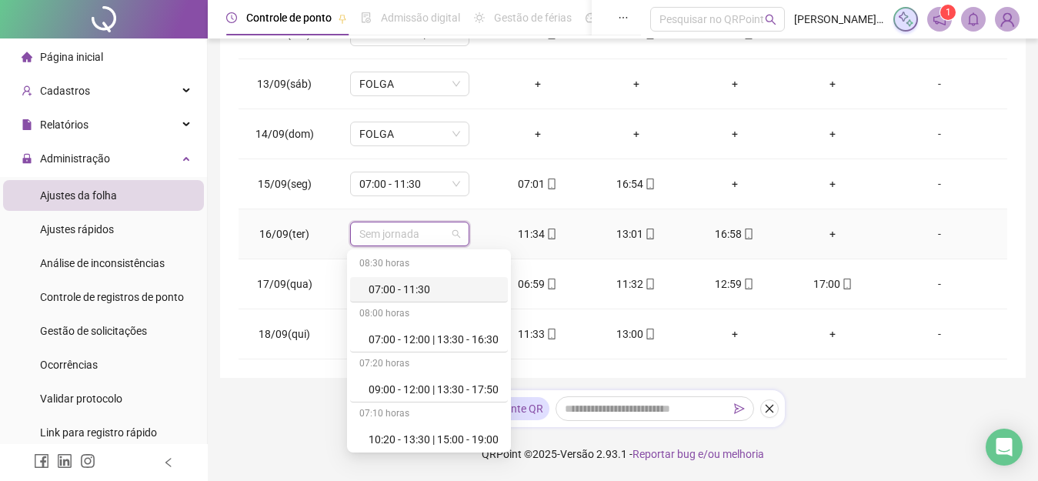
click at [431, 286] on div "07:00 - 11:30" at bounding box center [434, 289] width 130 height 17
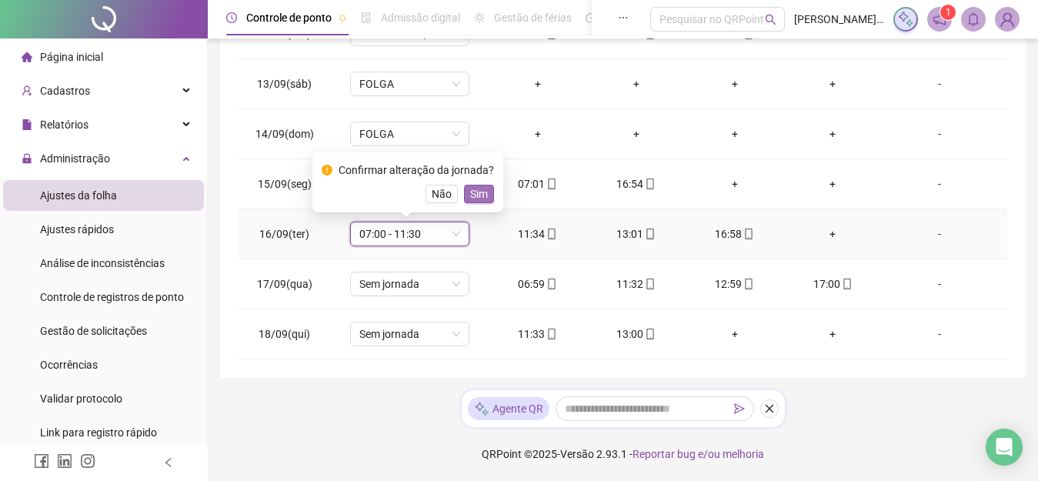
click at [477, 199] on span "Sim" at bounding box center [479, 194] width 18 height 17
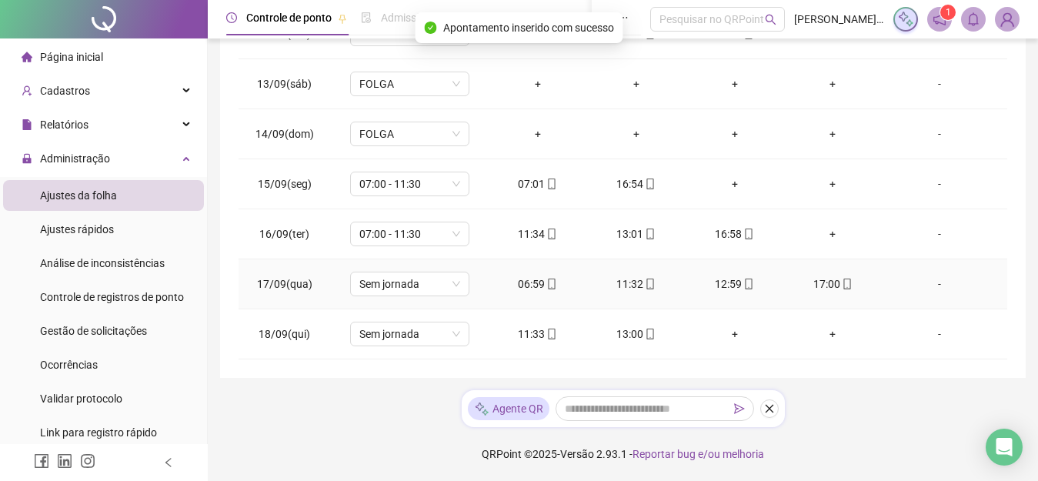
click at [441, 296] on td "Sem jornada" at bounding box center [409, 284] width 159 height 50
click at [441, 289] on span "Sem jornada" at bounding box center [409, 283] width 101 height 23
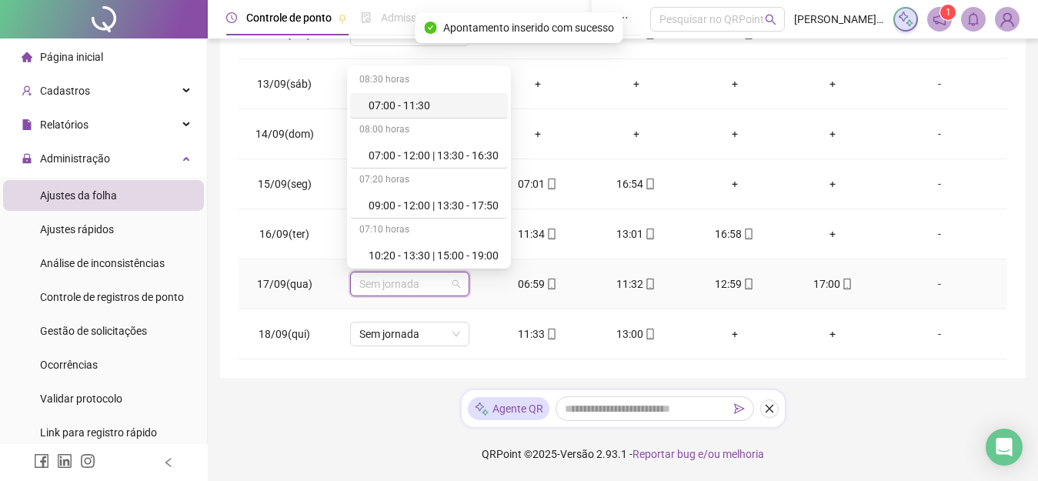
click at [433, 112] on div "07:00 - 11:30" at bounding box center [434, 105] width 130 height 17
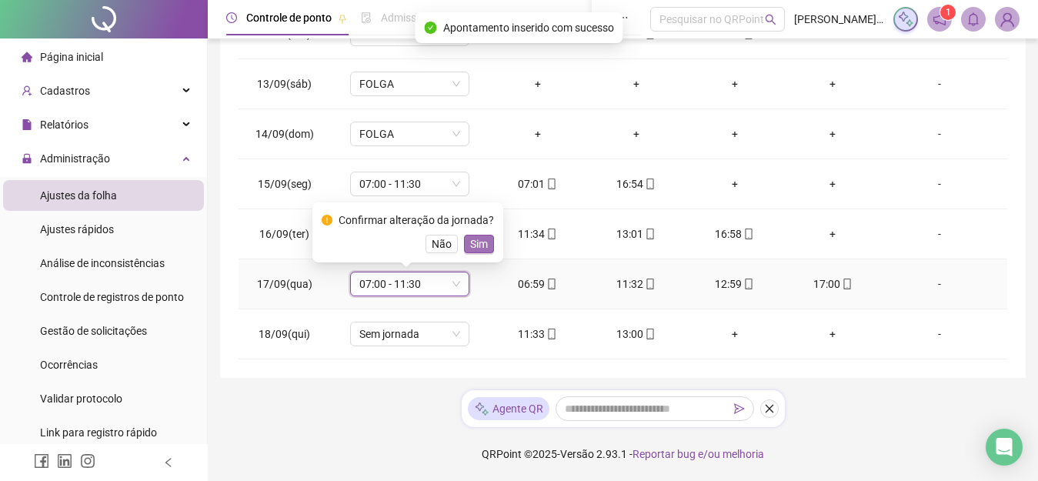
click at [475, 244] on span "Sim" at bounding box center [479, 244] width 18 height 17
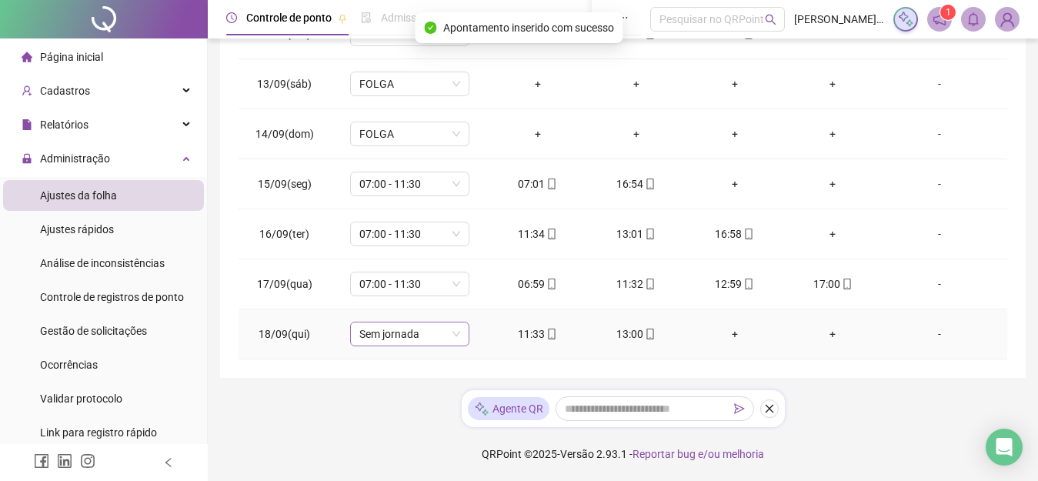
click at [423, 341] on span "Sem jornada" at bounding box center [409, 334] width 101 height 23
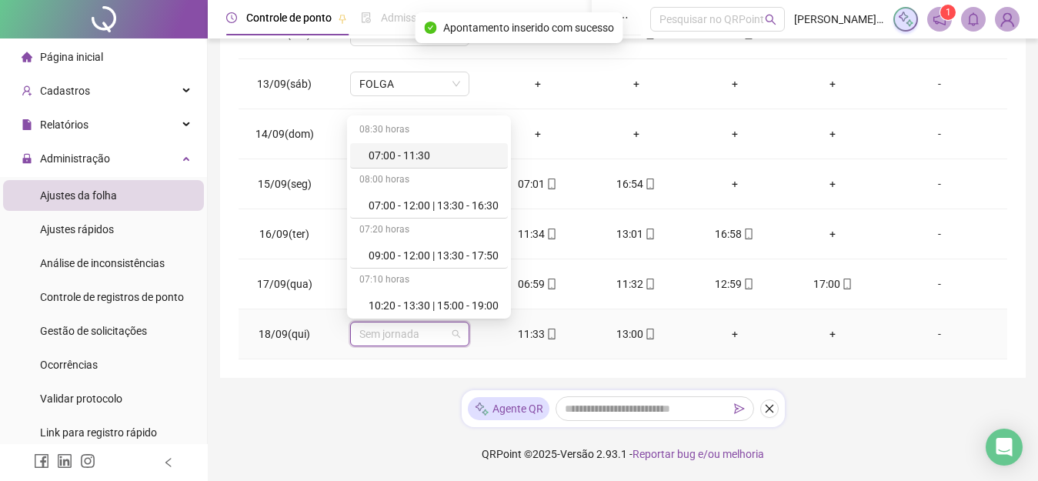
click at [433, 159] on div "07:00 - 11:30" at bounding box center [434, 155] width 130 height 17
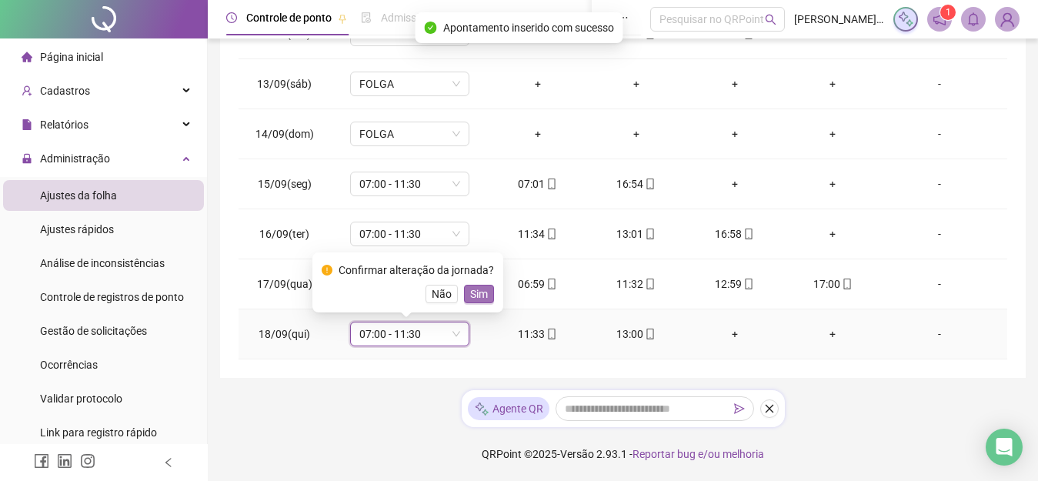
click at [476, 298] on span "Sim" at bounding box center [479, 294] width 18 height 17
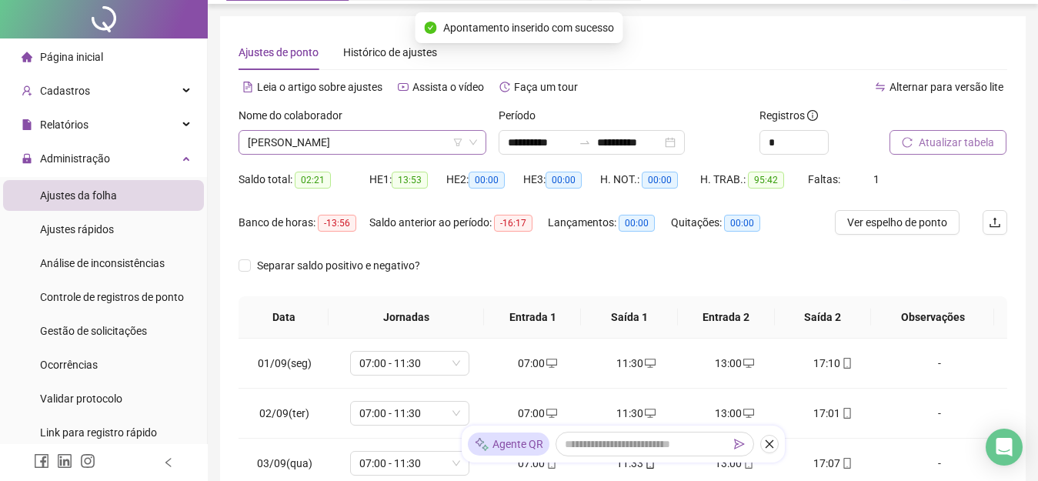
scroll to position [0, 0]
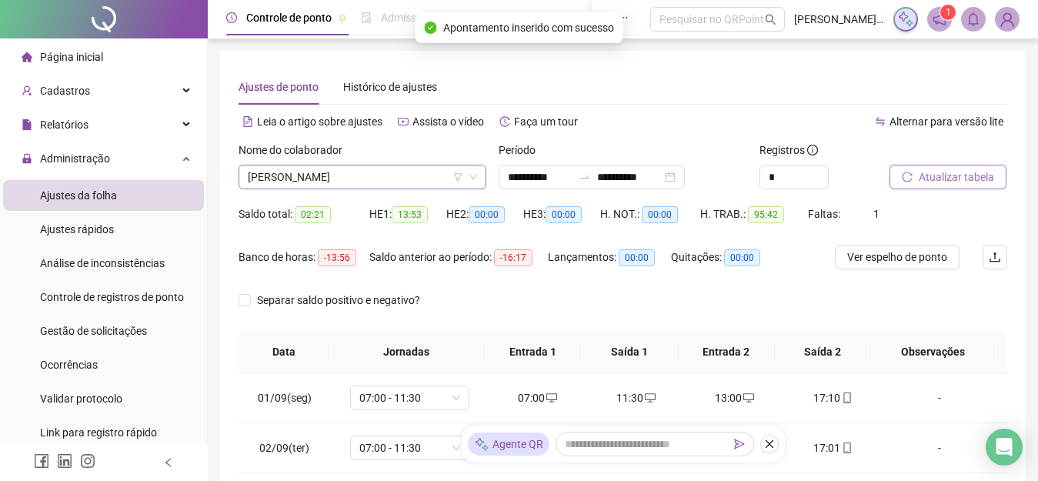
click at [376, 177] on span "[PERSON_NAME]" at bounding box center [362, 176] width 229 height 23
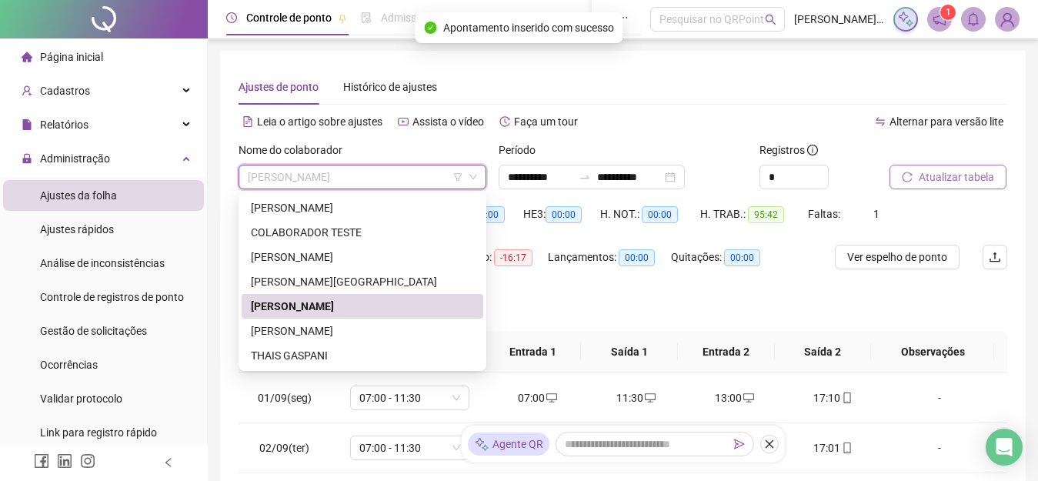
click at [337, 323] on div "[PERSON_NAME]" at bounding box center [362, 331] width 223 height 17
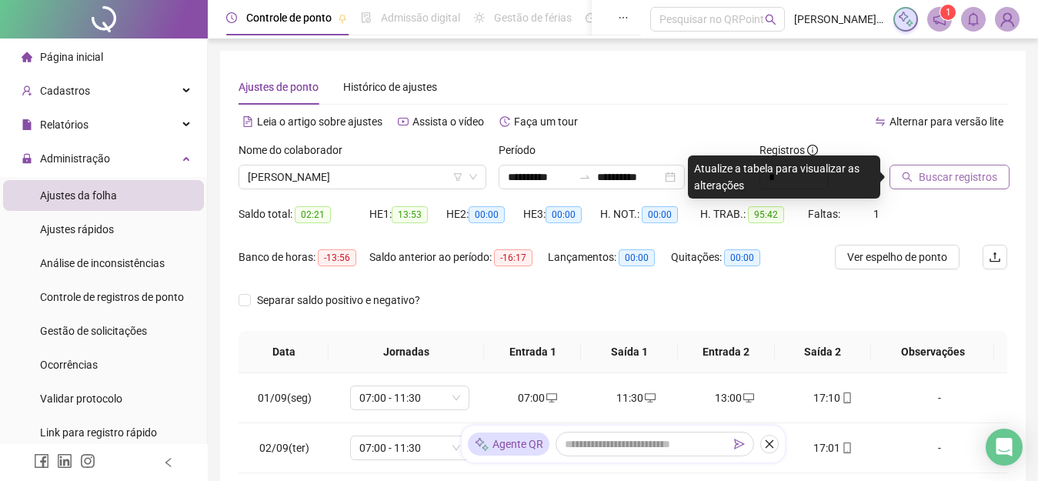
click at [426, 161] on div "Nome do colaborador" at bounding box center [363, 153] width 248 height 23
click at [426, 169] on span "[PERSON_NAME]" at bounding box center [362, 176] width 229 height 23
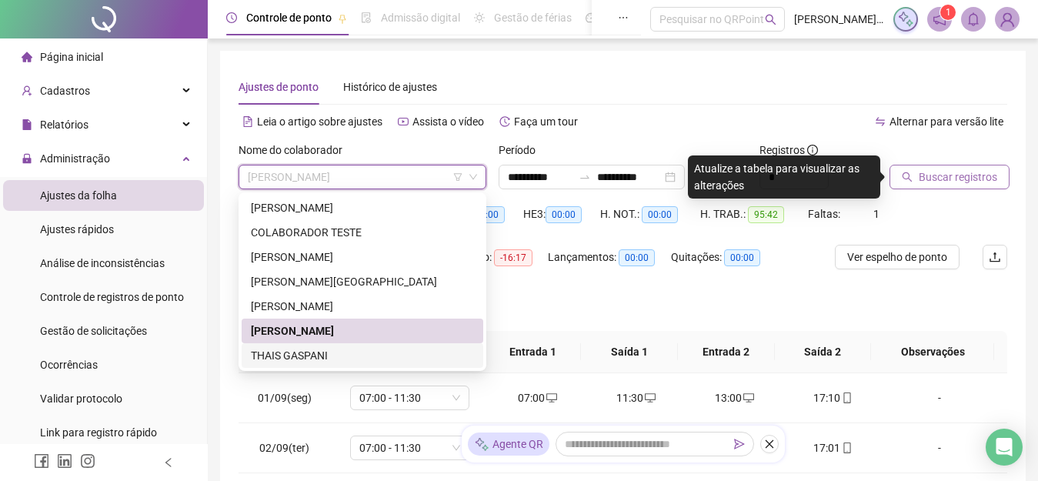
click at [375, 358] on div "THAIS GASPANI" at bounding box center [362, 355] width 223 height 17
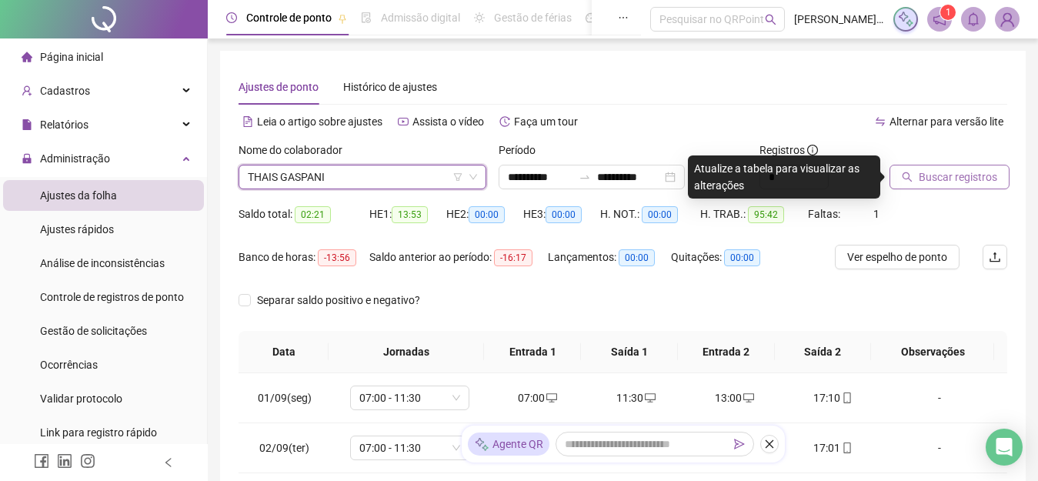
click at [898, 174] on button "Buscar registros" at bounding box center [950, 177] width 120 height 25
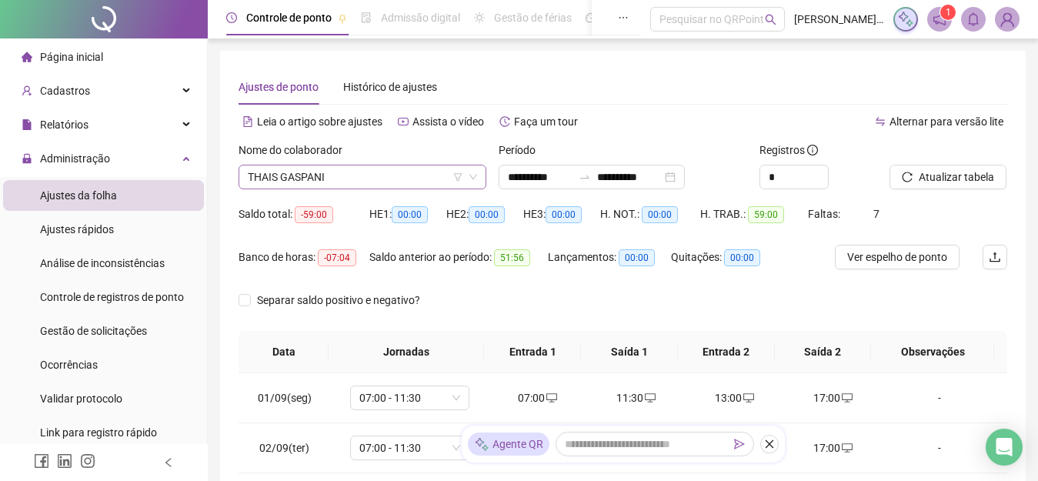
click at [383, 172] on span "THAIS GASPANI" at bounding box center [362, 176] width 229 height 23
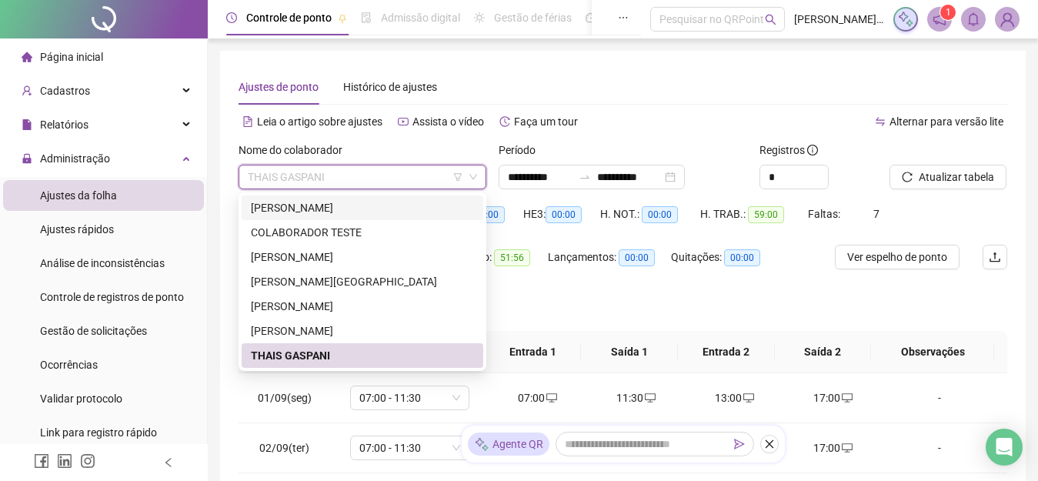
click at [365, 212] on div "[PERSON_NAME]" at bounding box center [362, 207] width 223 height 17
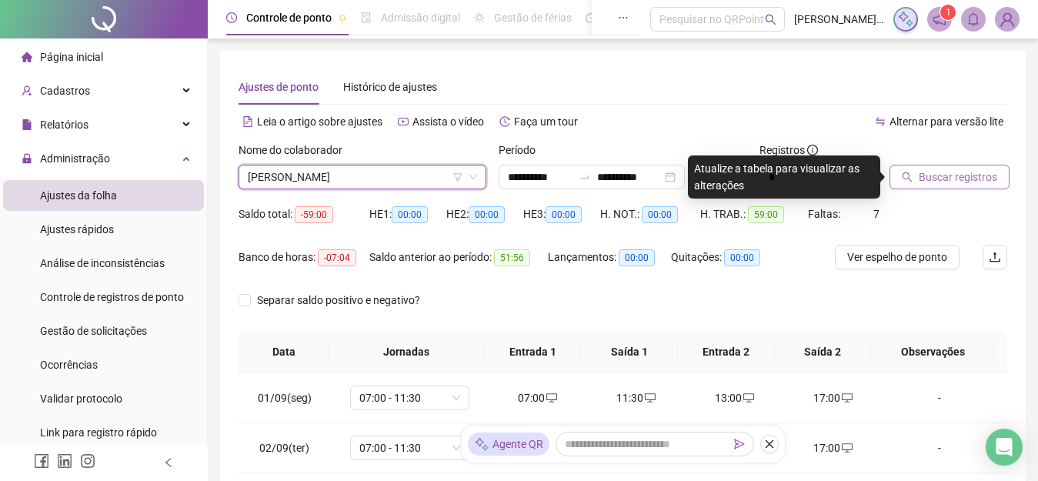
click at [907, 182] on button "Buscar registros" at bounding box center [950, 177] width 120 height 25
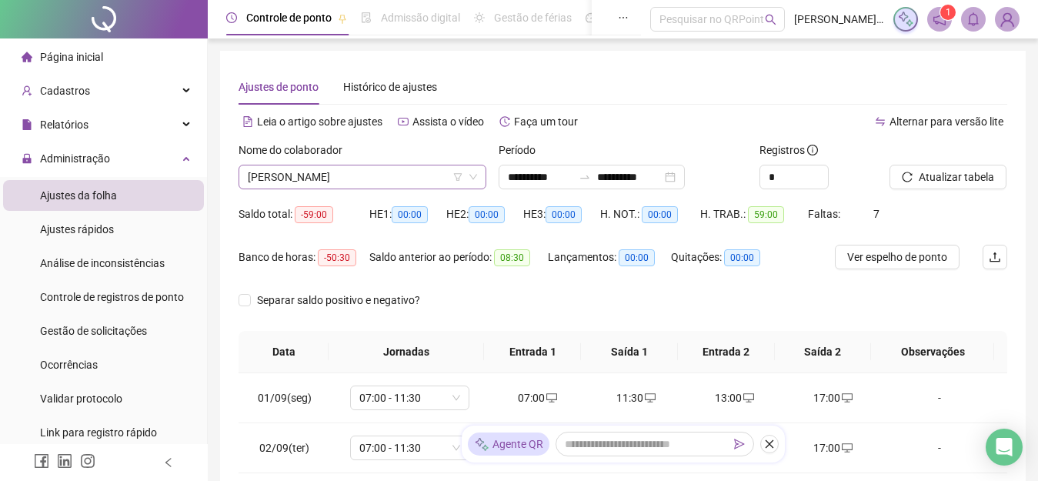
click at [272, 186] on span "[PERSON_NAME]" at bounding box center [362, 176] width 229 height 23
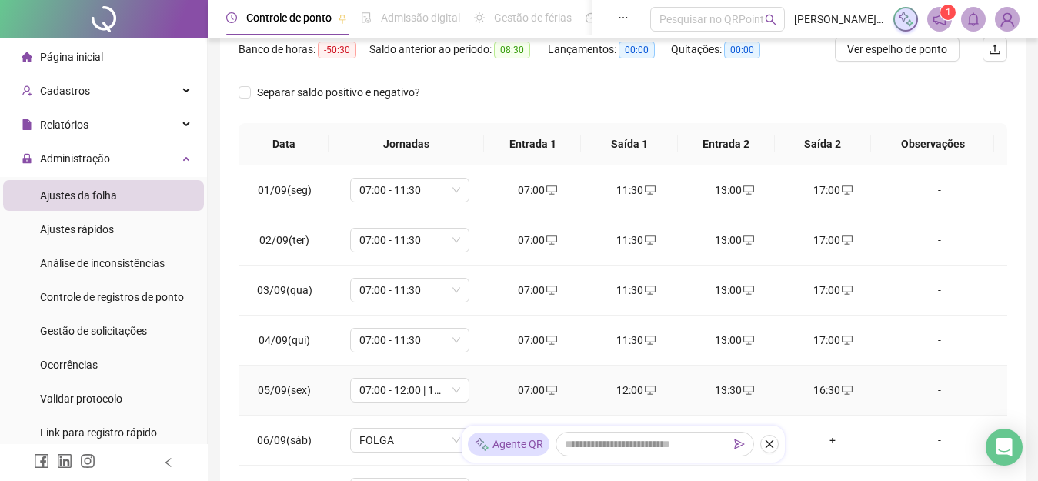
scroll to position [112, 0]
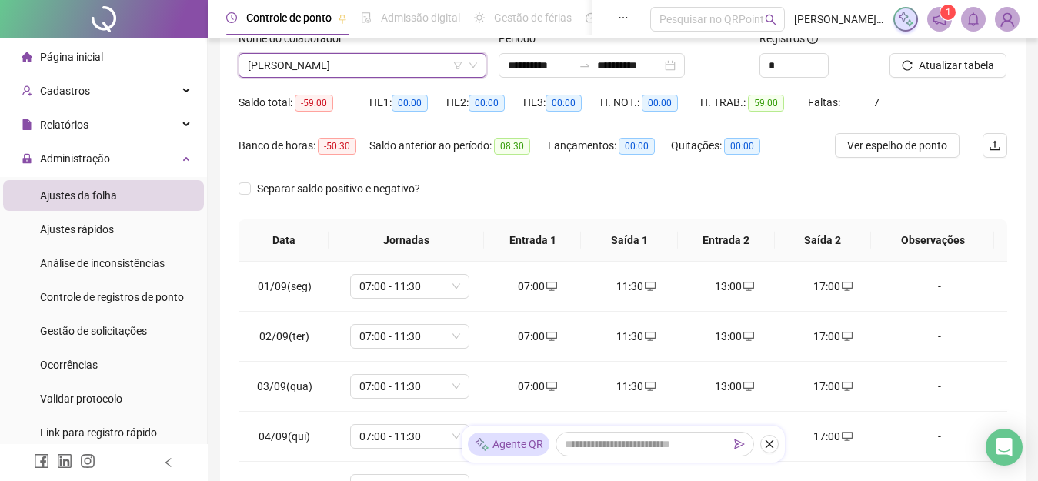
click at [374, 69] on span "[PERSON_NAME]" at bounding box center [362, 65] width 229 height 23
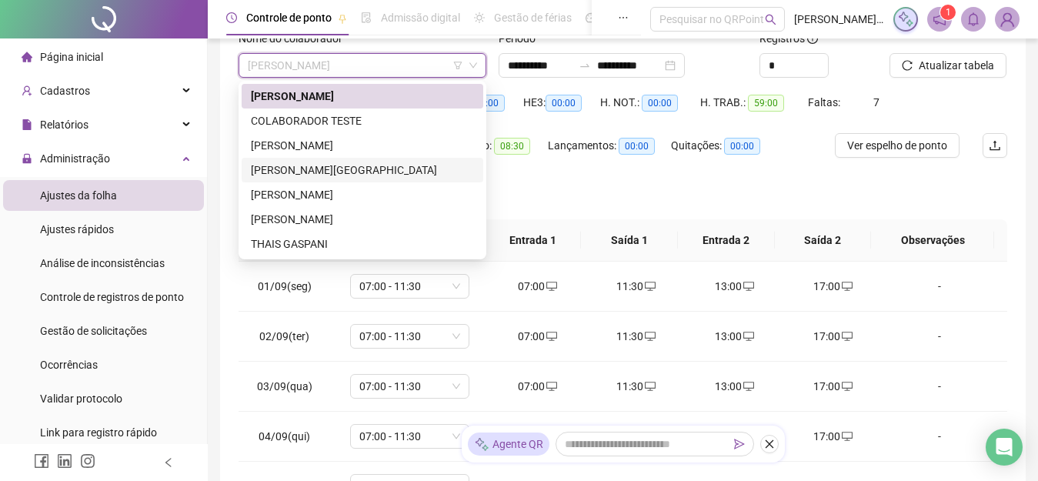
click at [388, 165] on div "[PERSON_NAME][GEOGRAPHIC_DATA]" at bounding box center [362, 170] width 223 height 17
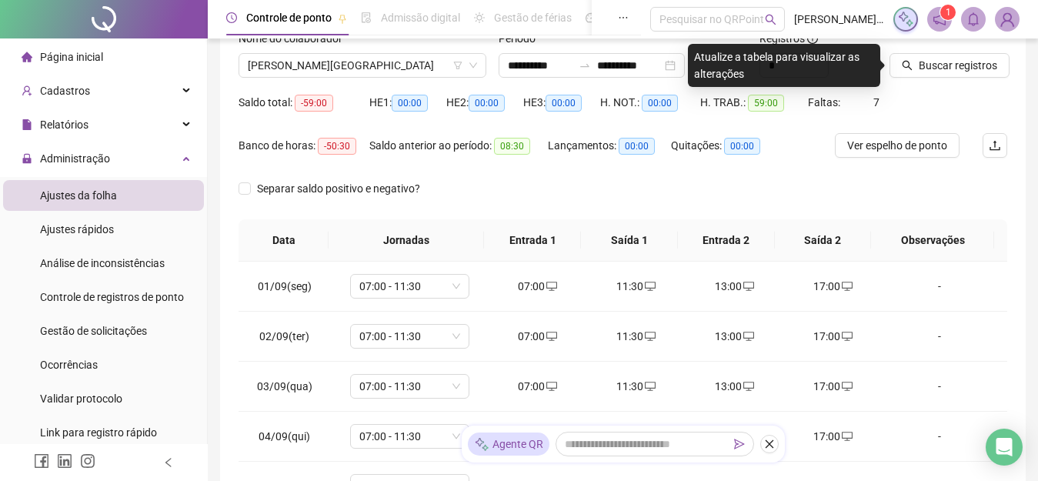
click at [901, 80] on div "Buscar registros" at bounding box center [949, 60] width 130 height 60
click at [924, 70] on span "Buscar registros" at bounding box center [958, 65] width 79 height 17
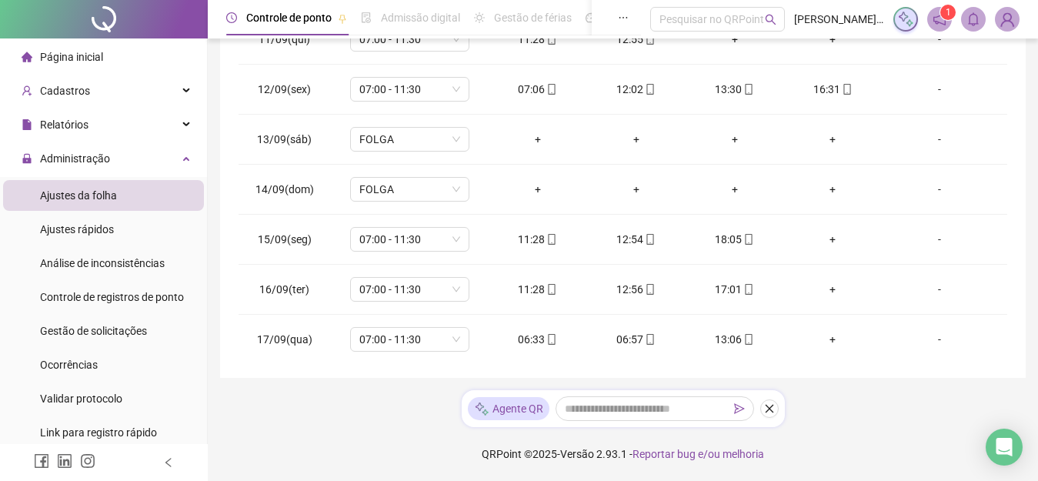
scroll to position [572, 0]
